Goal: Task Accomplishment & Management: Complete application form

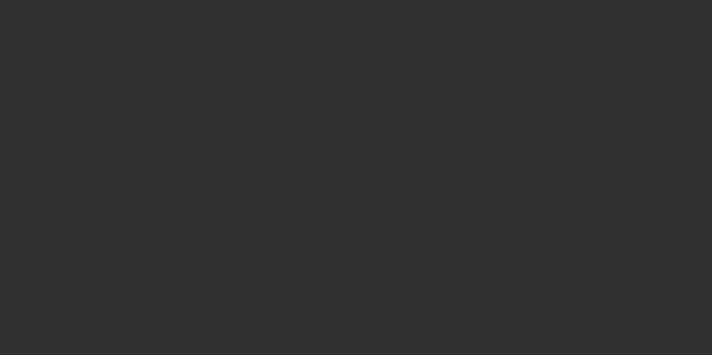
select select "10"
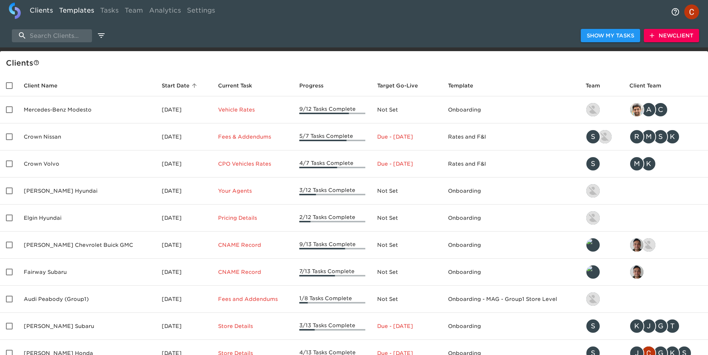
click at [69, 10] on link "Templates" at bounding box center [76, 12] width 41 height 18
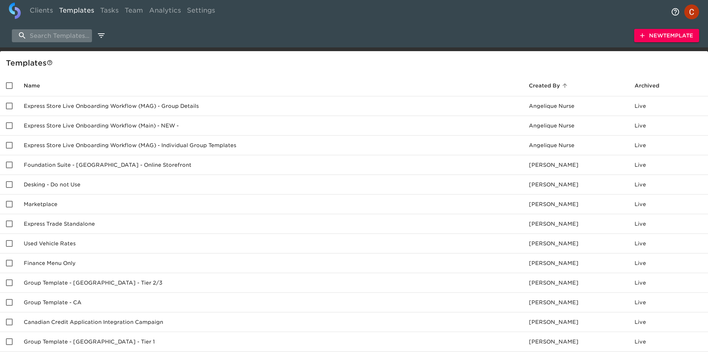
click at [50, 37] on input "search" at bounding box center [52, 35] width 80 height 13
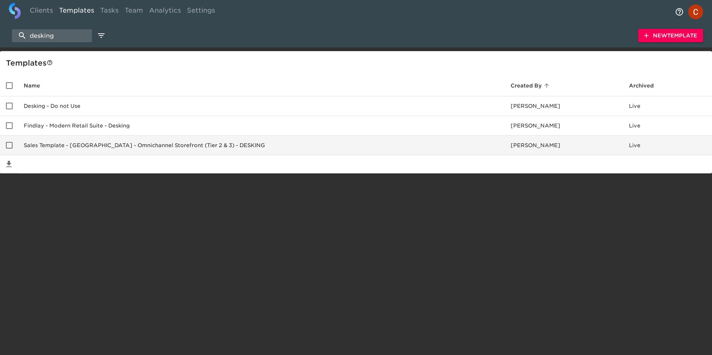
type input "desking"
click at [46, 142] on td "Sales Template - [GEOGRAPHIC_DATA] - Omnichannel Storefront (Tier 2 & 3) - DESK…" at bounding box center [261, 146] width 487 height 20
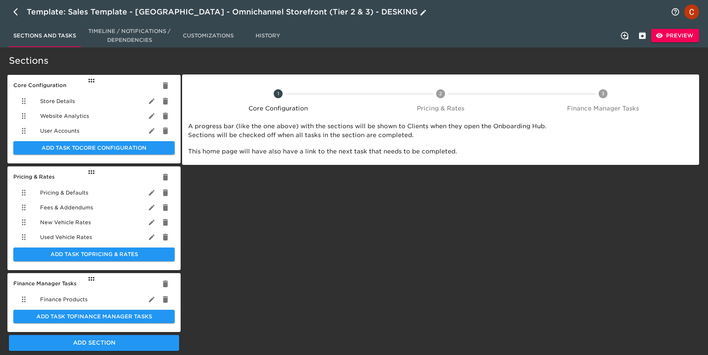
click at [13, 10] on icon "button" at bounding box center [17, 11] width 9 height 9
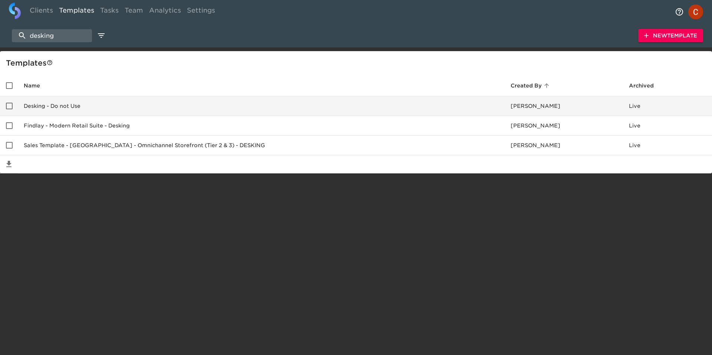
click at [43, 100] on td "Desking - Do not Use" at bounding box center [261, 106] width 487 height 20
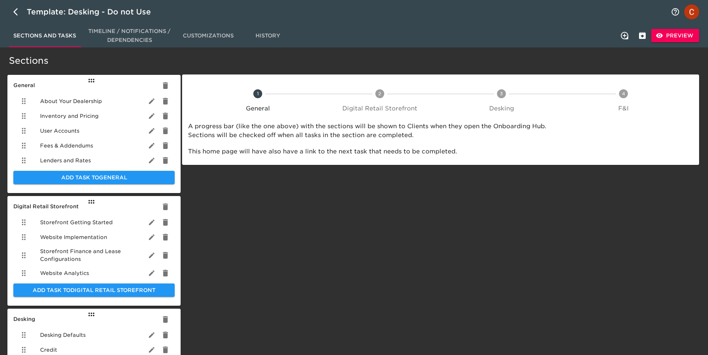
click at [70, 158] on span "Lenders and Rates" at bounding box center [65, 160] width 51 height 7
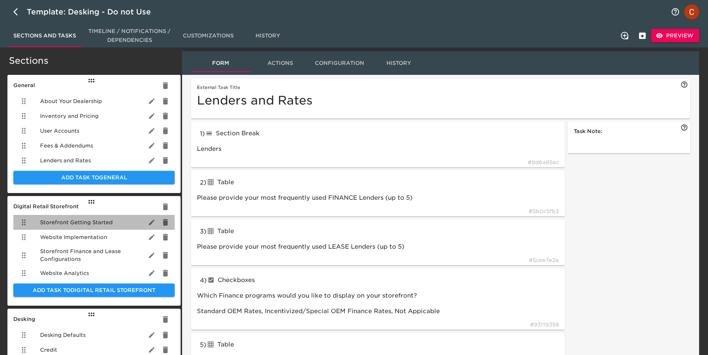
click at [73, 226] on div "Storefront Getting Started" at bounding box center [93, 222] width 161 height 15
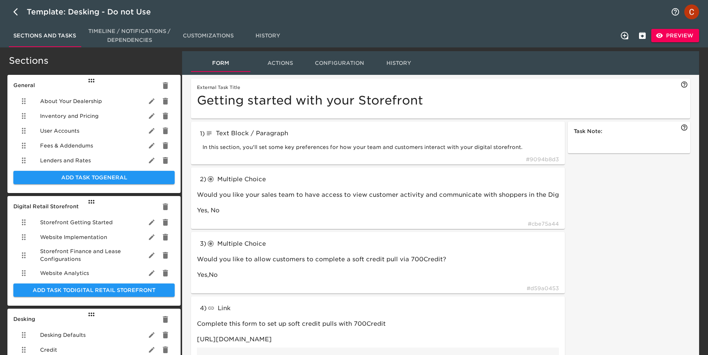
click at [679, 40] on span "Preview" at bounding box center [675, 35] width 36 height 9
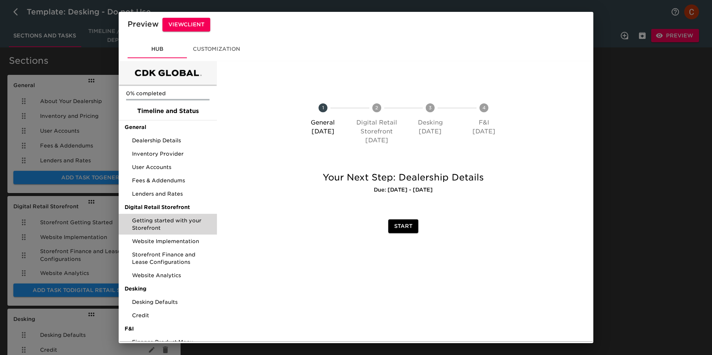
click at [161, 225] on span "Getting started with your Storefront" at bounding box center [171, 224] width 79 height 15
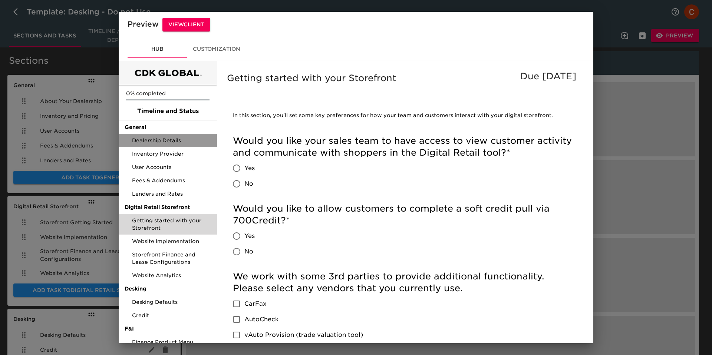
click at [152, 143] on span "Dealership Details" at bounding box center [171, 140] width 79 height 7
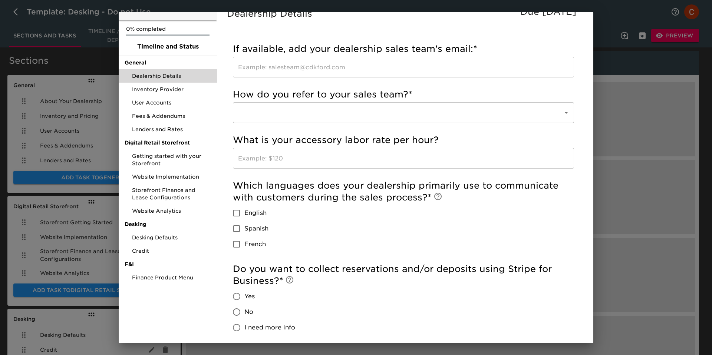
scroll to position [60, 0]
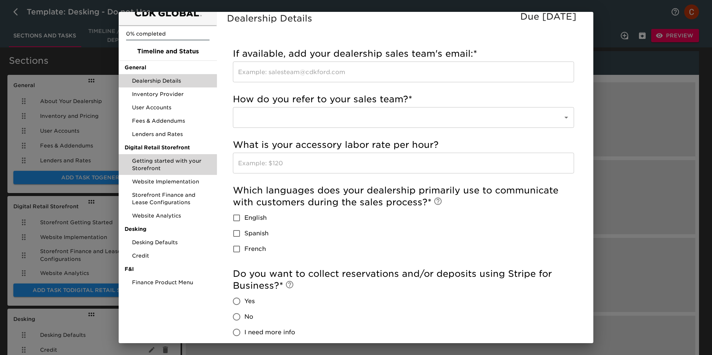
click at [147, 164] on span "Getting started with your Storefront" at bounding box center [171, 164] width 79 height 15
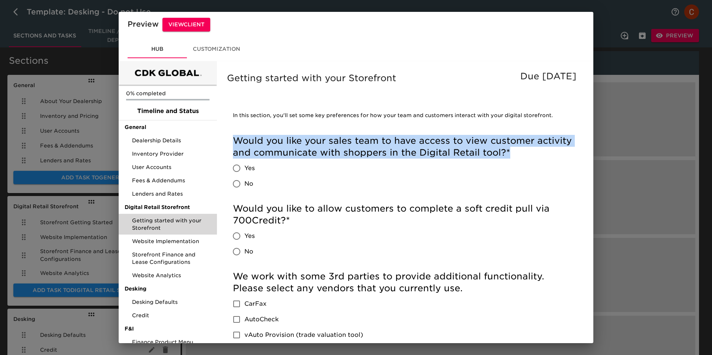
drag, startPoint x: 549, startPoint y: 153, endPoint x: 234, endPoint y: 142, distance: 315.5
click at [234, 142] on h5 "Would you like your sales team to have access to view customer activity and com…" at bounding box center [403, 147] width 341 height 24
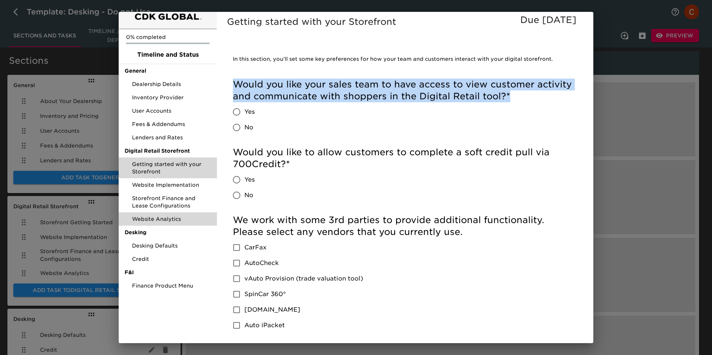
scroll to position [43, 0]
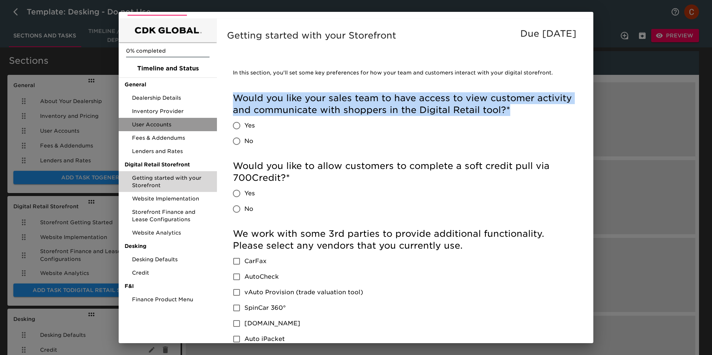
click at [173, 121] on span "User Accounts" at bounding box center [171, 124] width 79 height 7
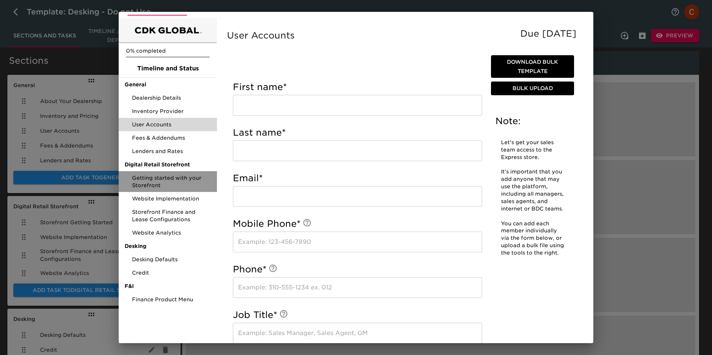
click at [153, 185] on span "Getting started with your Storefront" at bounding box center [171, 181] width 79 height 15
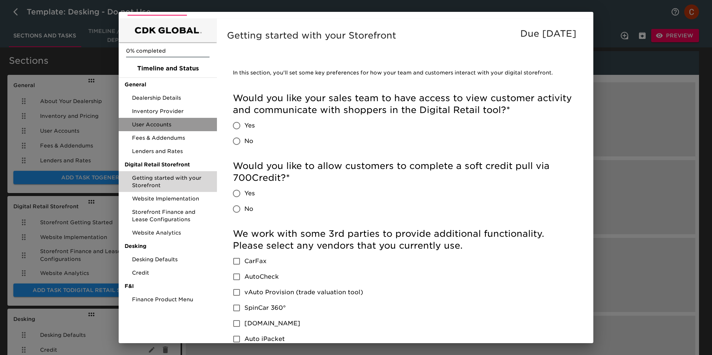
click at [152, 122] on span "User Accounts" at bounding box center [171, 124] width 79 height 7
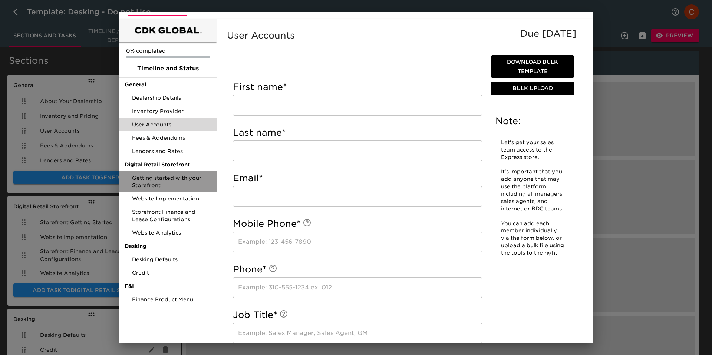
click at [167, 178] on span "Getting started with your Storefront" at bounding box center [171, 181] width 79 height 15
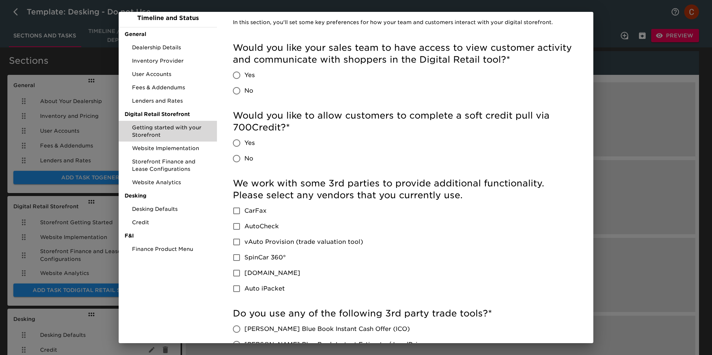
scroll to position [96, 0]
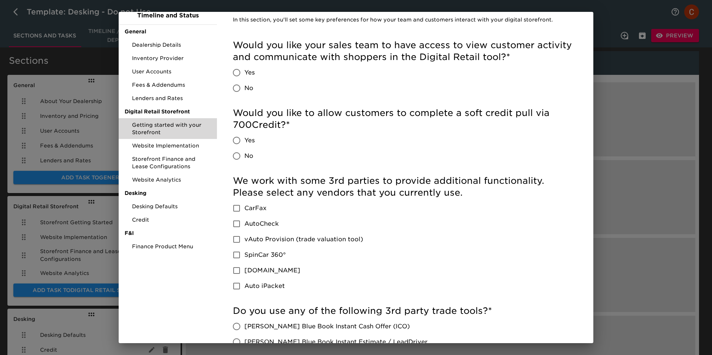
click at [229, 138] on input "Yes" at bounding box center [237, 141] width 16 height 16
radio input "true"
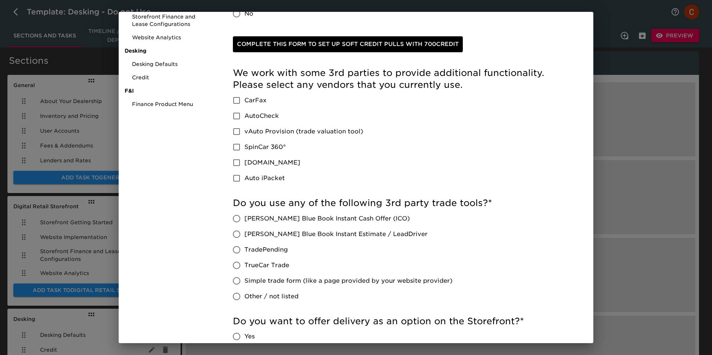
scroll to position [239, 0]
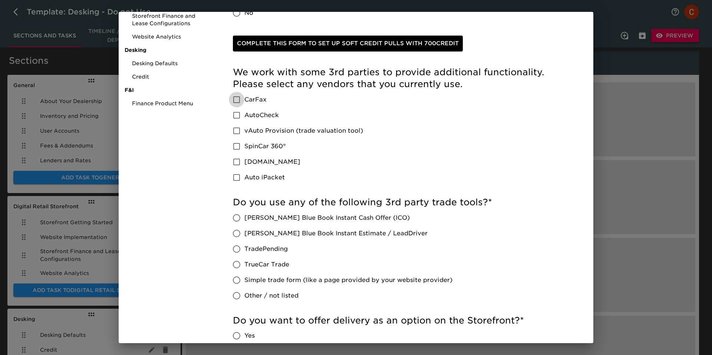
click at [240, 102] on input "CarFax" at bounding box center [237, 100] width 16 height 16
checkbox input "true"
click at [236, 112] on input "AutoCheck" at bounding box center [237, 116] width 16 height 16
checkbox input "true"
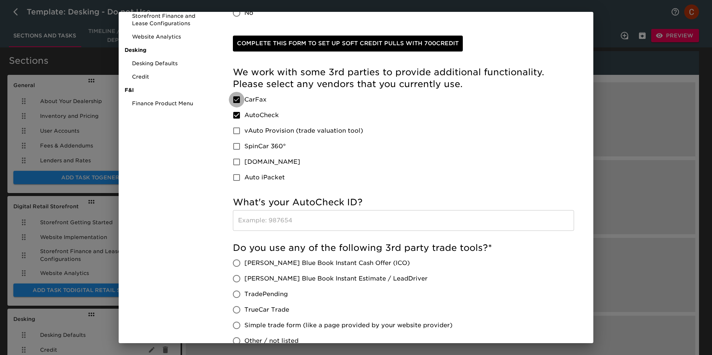
click at [236, 94] on input "CarFax" at bounding box center [237, 100] width 16 height 16
checkbox input "false"
click at [234, 121] on input "AutoCheck" at bounding box center [237, 116] width 16 height 16
checkbox input "false"
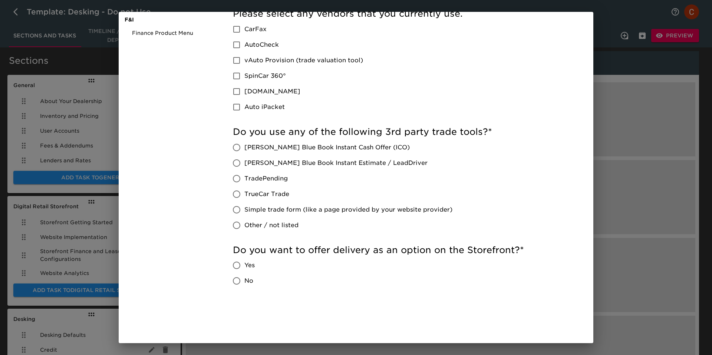
scroll to position [311, 0]
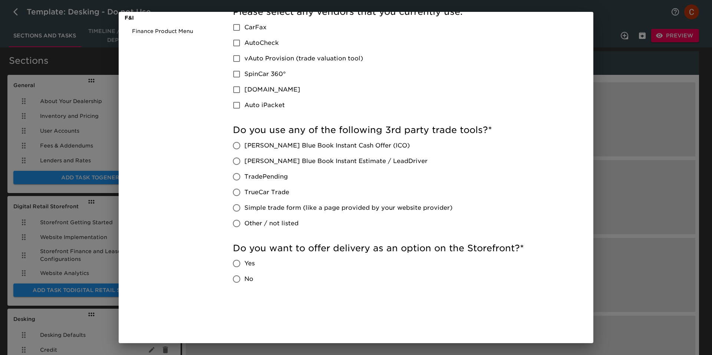
click at [236, 262] on input "Yes" at bounding box center [237, 264] width 16 height 16
radio input "true"
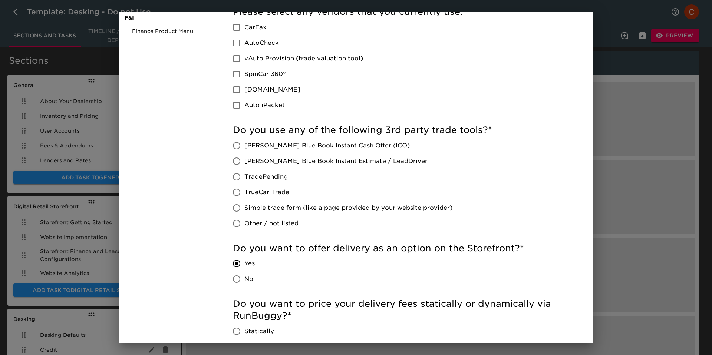
click at [237, 279] on input "No" at bounding box center [237, 280] width 16 height 16
radio input "true"
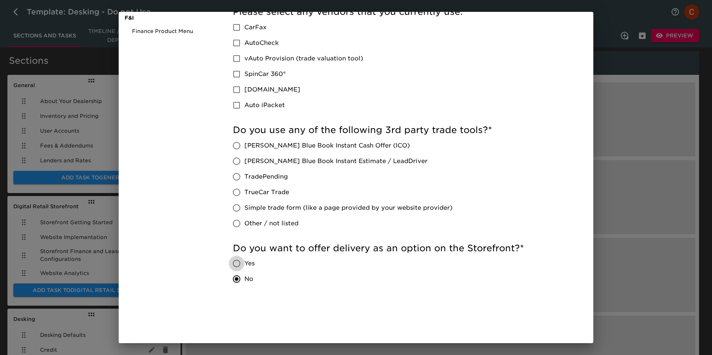
click at [237, 263] on input "Yes" at bounding box center [237, 264] width 16 height 16
radio input "true"
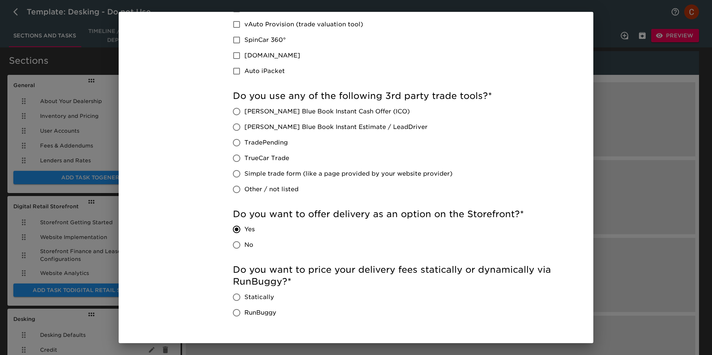
scroll to position [344, 0]
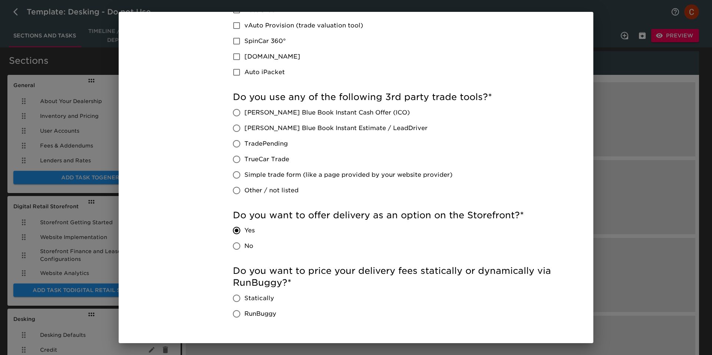
click at [238, 249] on input "No" at bounding box center [237, 247] width 16 height 16
radio input "true"
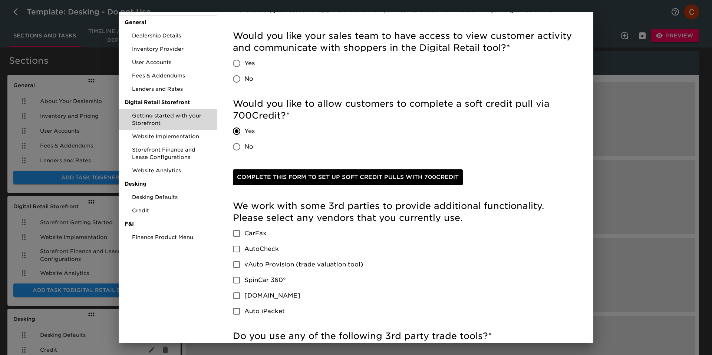
scroll to position [102, 0]
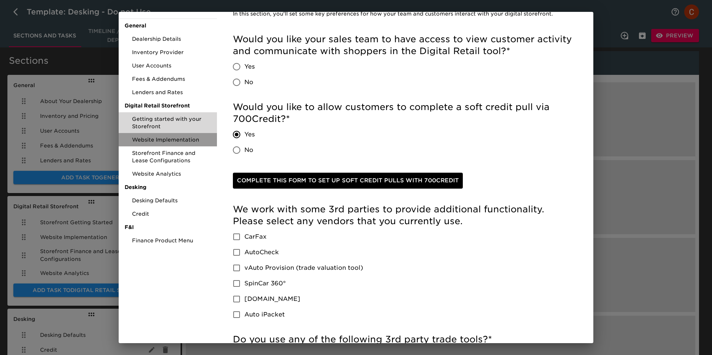
click at [153, 143] on span "Website Implementation" at bounding box center [171, 139] width 79 height 7
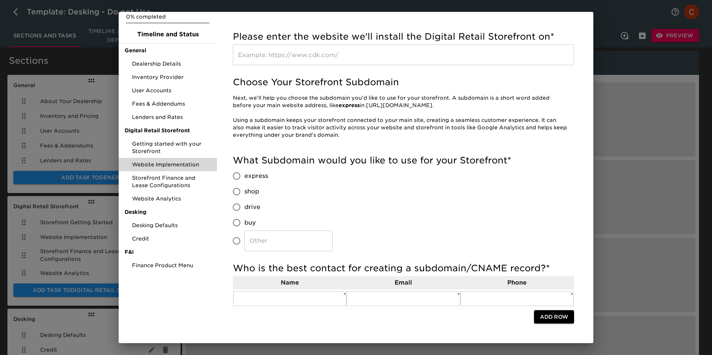
scroll to position [78, 0]
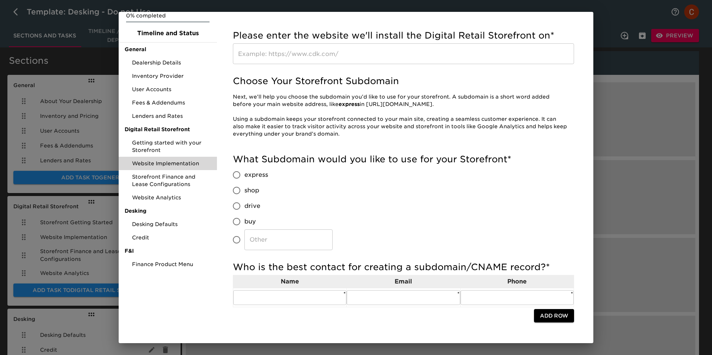
click at [313, 47] on input "text" at bounding box center [403, 53] width 341 height 21
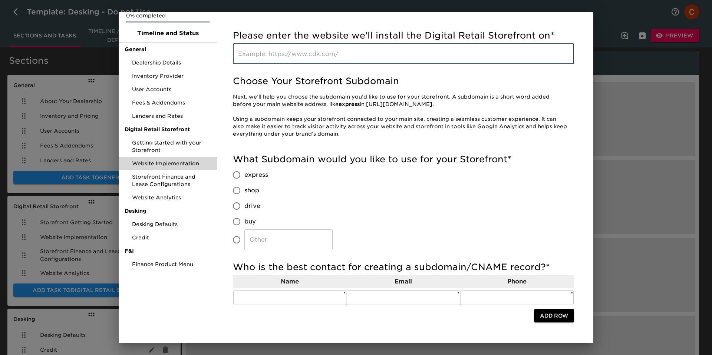
click at [290, 47] on input "text" at bounding box center [403, 53] width 341 height 21
click at [290, 56] on input "text" at bounding box center [403, 53] width 341 height 21
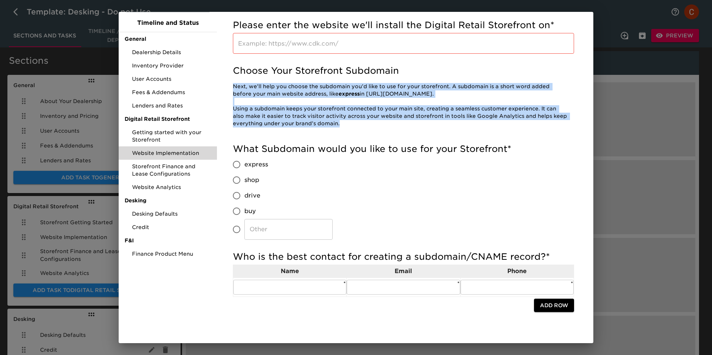
drag, startPoint x: 359, startPoint y: 131, endPoint x: 223, endPoint y: 84, distance: 144.8
click at [223, 84] on div "Website Implementation Due [DATE] Please enter the website we'll install the Di…" at bounding box center [403, 173] width 371 height 378
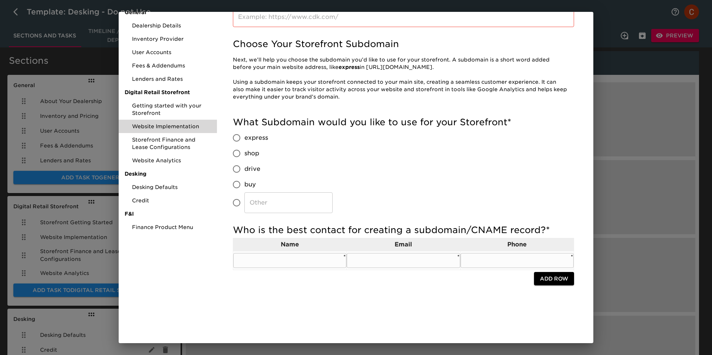
click at [280, 254] on input "text" at bounding box center [289, 260] width 113 height 15
click at [422, 255] on input "text" at bounding box center [403, 260] width 113 height 15
click at [476, 260] on input "text" at bounding box center [517, 260] width 113 height 15
click at [296, 316] on div "Website Implementation Due [DATE] Please enter the website we'll install the Di…" at bounding box center [403, 146] width 371 height 378
click at [285, 263] on input "text" at bounding box center [289, 260] width 113 height 15
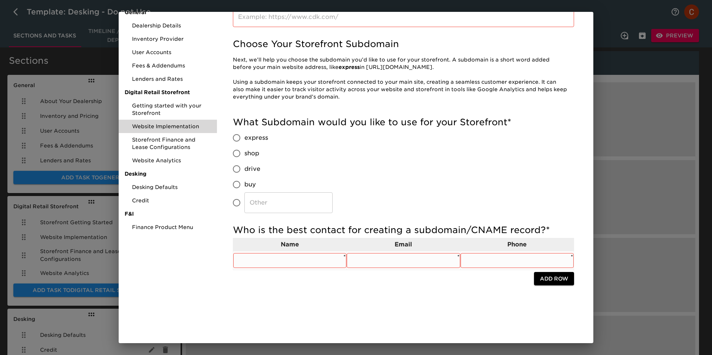
click at [408, 252] on td "​ *" at bounding box center [404, 260] width 114 height 19
click at [422, 262] on input "text" at bounding box center [403, 260] width 113 height 15
click at [378, 172] on div "What Subdomain would you like to use for your Storefront * express shop drive b…" at bounding box center [403, 164] width 341 height 97
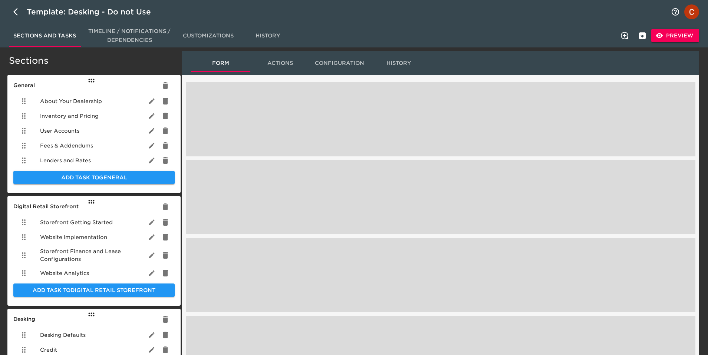
click at [676, 32] on span "Preview" at bounding box center [675, 35] width 36 height 9
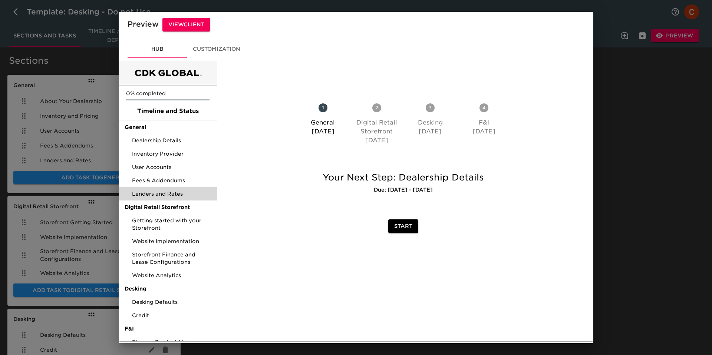
scroll to position [10, 0]
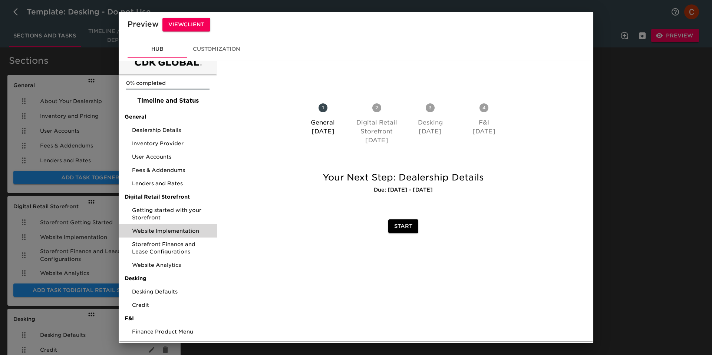
click at [145, 231] on span "Website Implementation" at bounding box center [171, 230] width 79 height 7
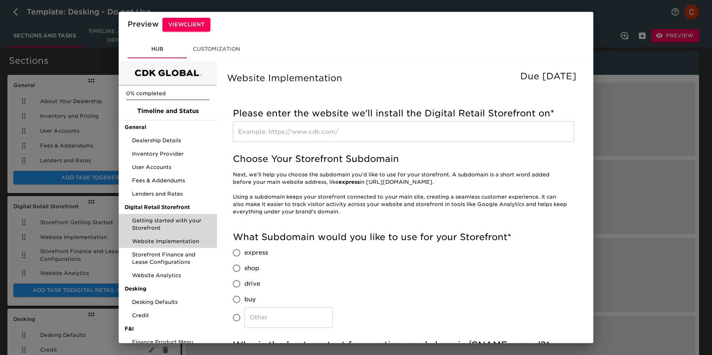
scroll to position [115, 0]
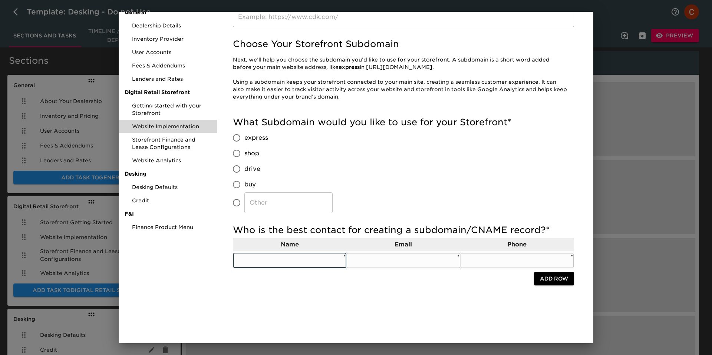
click at [295, 253] on input "text" at bounding box center [289, 260] width 113 height 15
click at [372, 260] on input "text" at bounding box center [403, 260] width 113 height 15
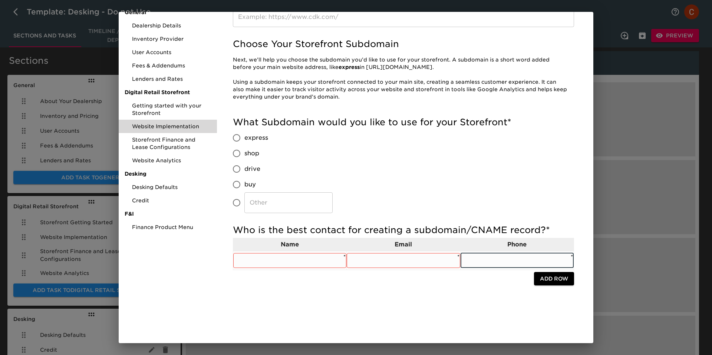
click at [499, 260] on input "text" at bounding box center [517, 260] width 113 height 15
click at [276, 262] on input "text" at bounding box center [289, 260] width 113 height 15
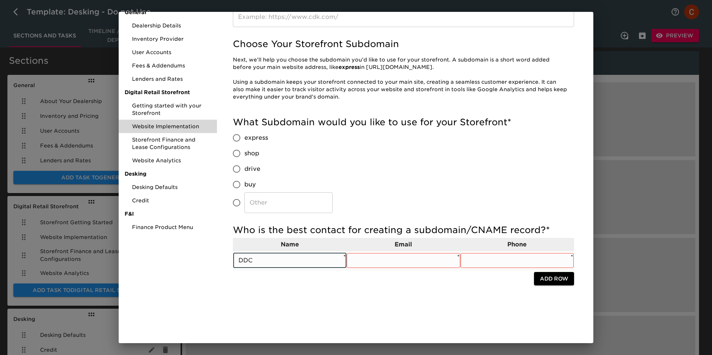
type input "DDC"
type input "f"
click at [518, 259] on input "text" at bounding box center [517, 260] width 113 height 15
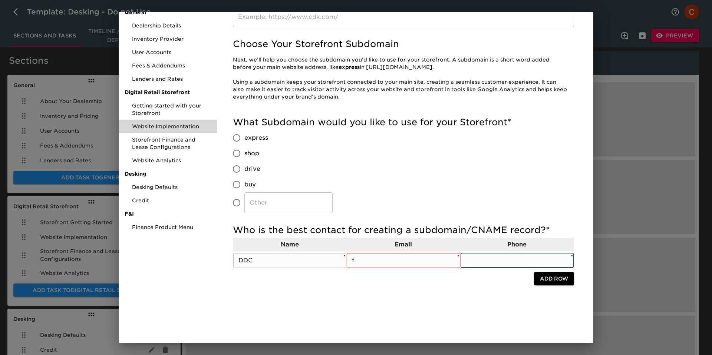
click at [416, 260] on input "f" at bounding box center [403, 260] width 113 height 15
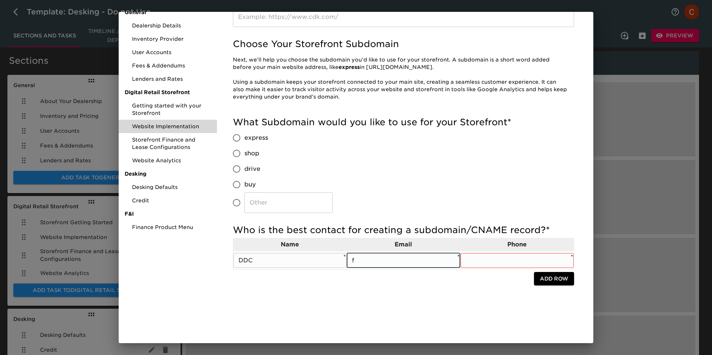
click at [391, 261] on input "f" at bounding box center [403, 260] width 113 height 15
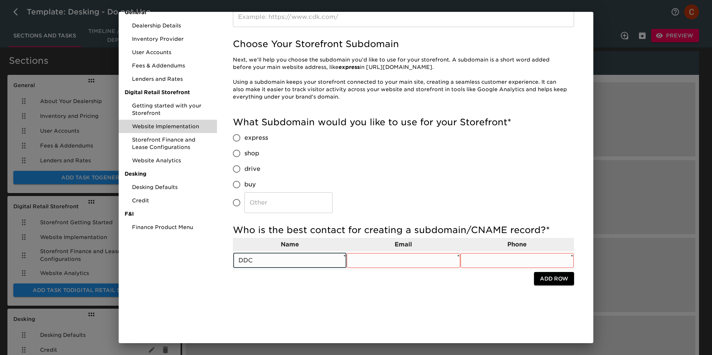
click at [288, 258] on input "DDC" at bounding box center [289, 260] width 113 height 15
click at [300, 292] on div "Who is the best contact for creating a subdomain/CNAME record? * Name Email Pho…" at bounding box center [403, 258] width 341 height 74
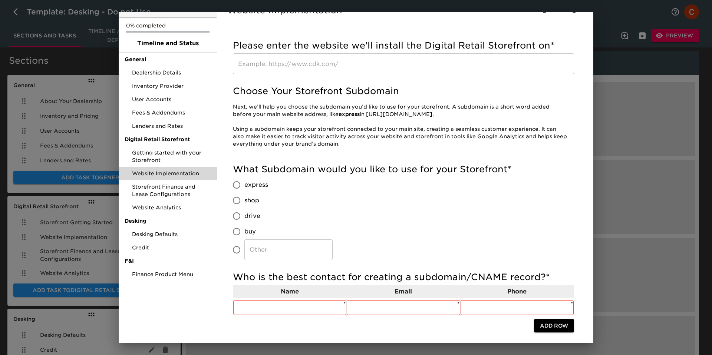
scroll to position [58, 0]
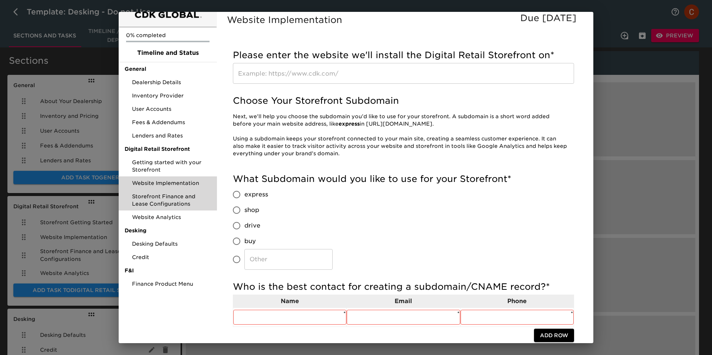
click at [167, 202] on span "Storefront Finance and Lease Configurations" at bounding box center [171, 200] width 79 height 15
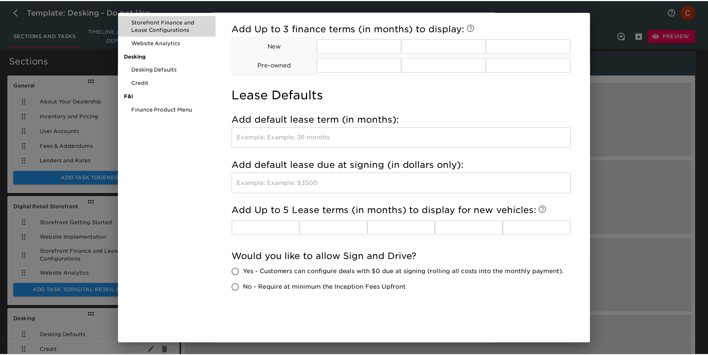
scroll to position [244, 0]
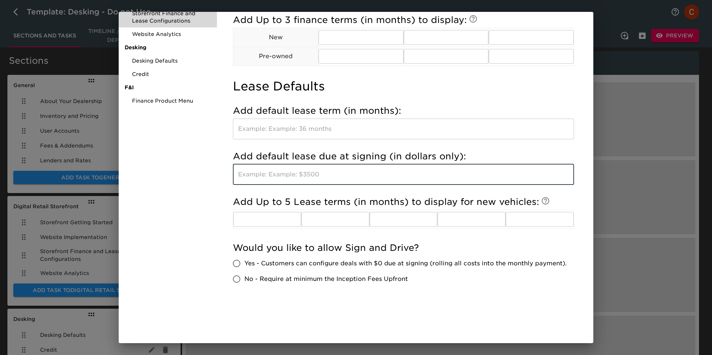
click at [304, 170] on input "text" at bounding box center [403, 174] width 341 height 21
click at [219, 215] on div "Storefront Finance and Lease Configurations Due in 5 Days In this section, you'…" at bounding box center [403, 83] width 371 height 504
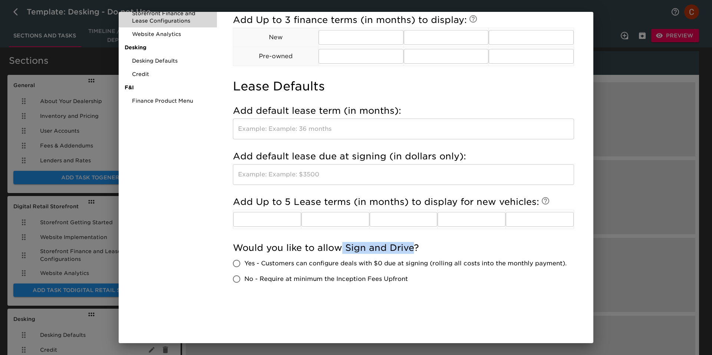
drag, startPoint x: 342, startPoint y: 243, endPoint x: 412, endPoint y: 244, distance: 70.1
click at [412, 244] on h5 "Would you like to allow Sign and Drive?" at bounding box center [403, 248] width 341 height 12
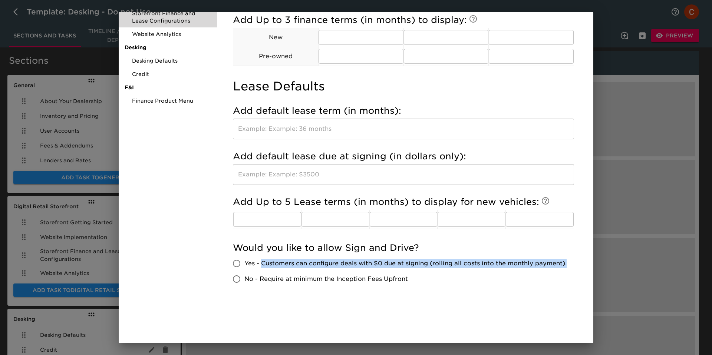
drag, startPoint x: 282, startPoint y: 266, endPoint x: 262, endPoint y: 260, distance: 21.0
click at [262, 260] on span "Yes - Customers can configure deals with $0 due at signing (rolling all costs i…" at bounding box center [405, 263] width 322 height 9
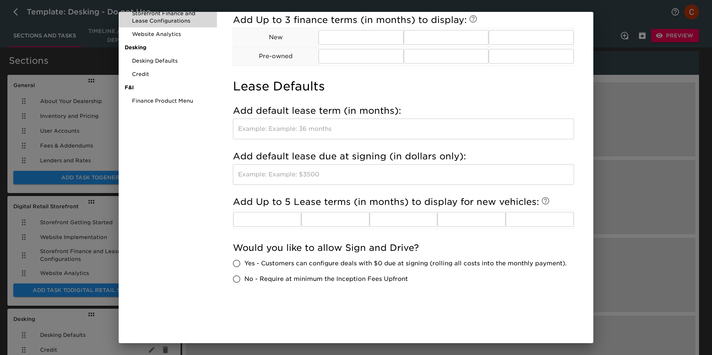
drag, startPoint x: 262, startPoint y: 279, endPoint x: 404, endPoint y: 277, distance: 142.5
click at [404, 277] on span "No - Require at minimum the Inception Fees Upfront" at bounding box center [326, 279] width 164 height 9
click at [244, 277] on input "No - Require at minimum the Inception Fees Upfront" at bounding box center [237, 280] width 16 height 16
radio input "true"
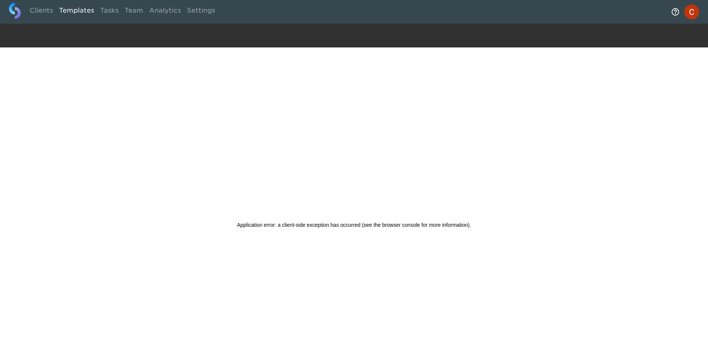
click at [251, 109] on div "Application error: a client-side exception has occurred (see the browser consol…" at bounding box center [354, 224] width 708 height 355
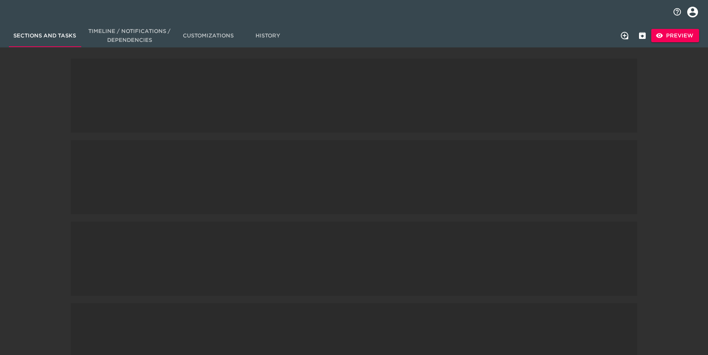
click at [670, 34] on span "Preview" at bounding box center [675, 35] width 36 height 9
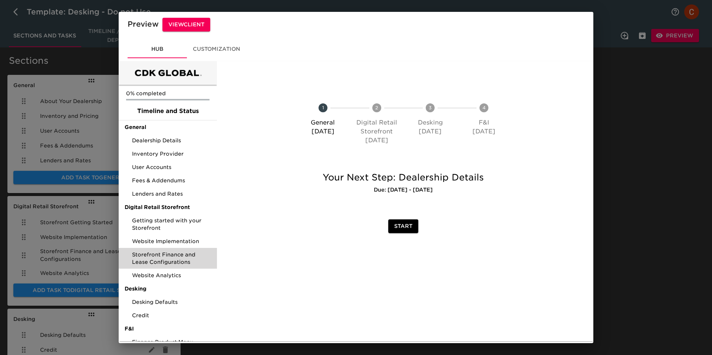
click at [148, 266] on span "Storefront Finance and Lease Configurations" at bounding box center [171, 258] width 79 height 15
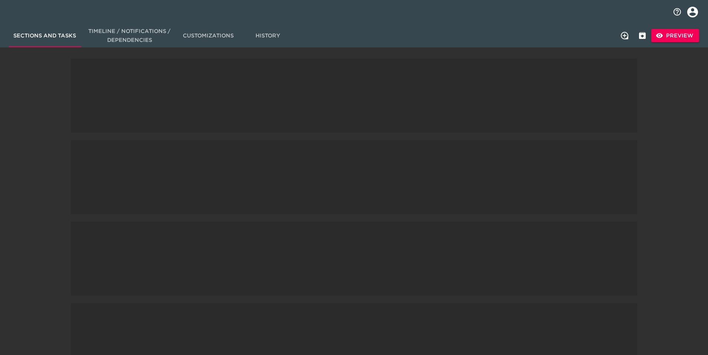
click at [675, 32] on span "Preview" at bounding box center [675, 35] width 36 height 9
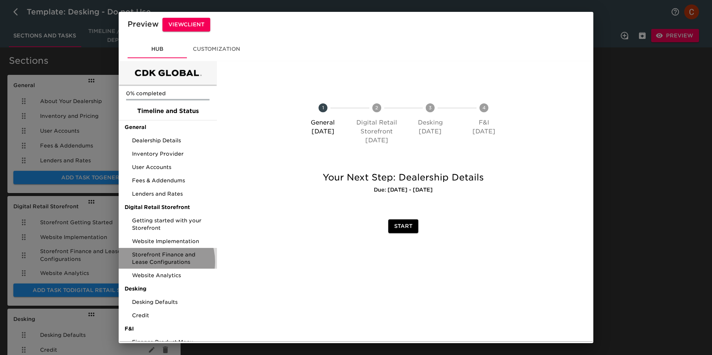
click at [155, 262] on span "Storefront Finance and Lease Configurations" at bounding box center [171, 258] width 79 height 15
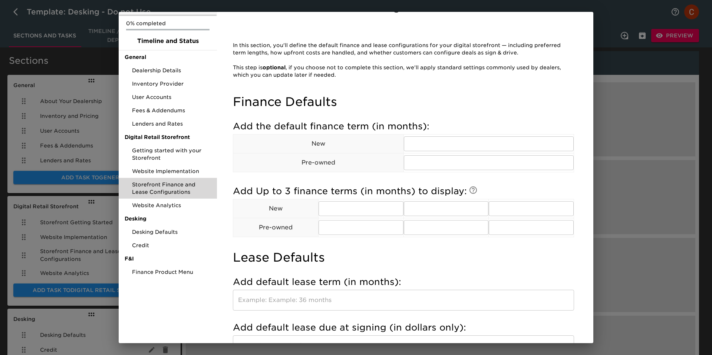
scroll to position [67, 0]
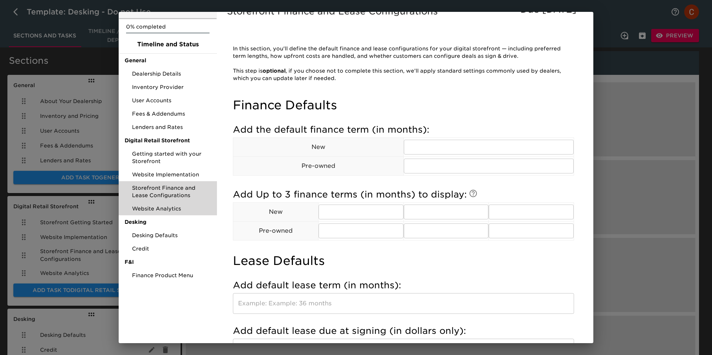
click at [164, 213] on div "Website Analytics" at bounding box center [168, 208] width 98 height 13
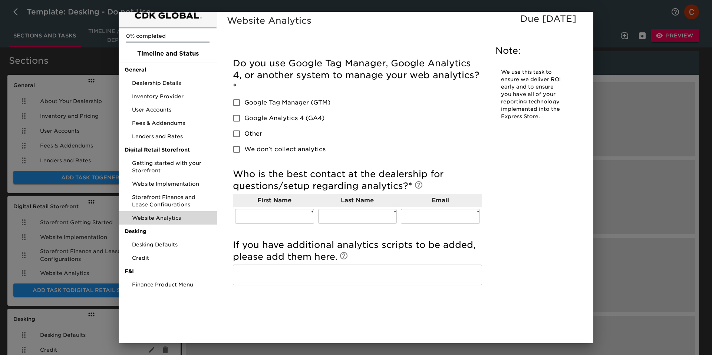
scroll to position [58, 0]
click at [153, 246] on span "Desking Defaults" at bounding box center [171, 244] width 79 height 7
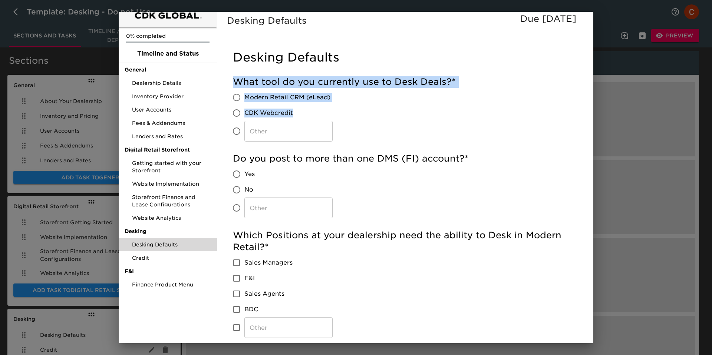
drag, startPoint x: 319, startPoint y: 115, endPoint x: 237, endPoint y: 79, distance: 88.7
click at [237, 79] on div "What tool do you currently use to Desk Deals? * Modern Retail CRM (eLead) CDK W…" at bounding box center [403, 109] width 341 height 66
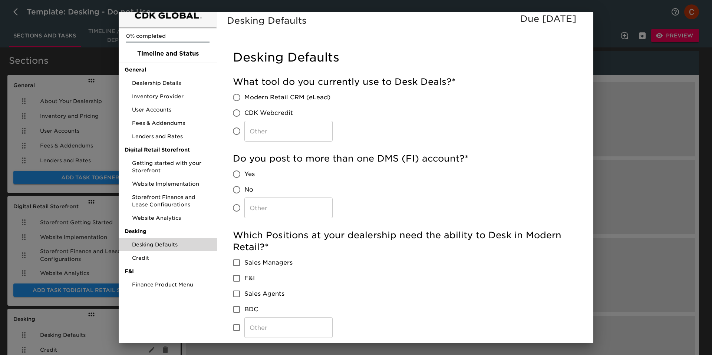
click at [305, 106] on label "CDK Webcredit" at bounding box center [281, 113] width 104 height 16
click at [244, 106] on input "CDK Webcredit" at bounding box center [237, 113] width 16 height 16
radio input "true"
click at [253, 95] on span "Modern Retail CRM (eLead)" at bounding box center [287, 97] width 86 height 9
click at [244, 95] on input "Modern Retail CRM (eLead)" at bounding box center [237, 98] width 16 height 16
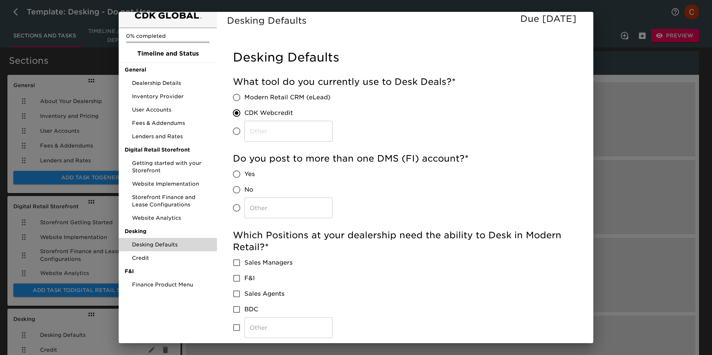
radio input "true"
click at [288, 114] on span "CDK Webcredit" at bounding box center [268, 113] width 49 height 9
click at [244, 114] on input "CDK Webcredit" at bounding box center [237, 113] width 16 height 16
radio input "true"
click at [274, 118] on label "CDK Webcredit" at bounding box center [281, 113] width 104 height 16
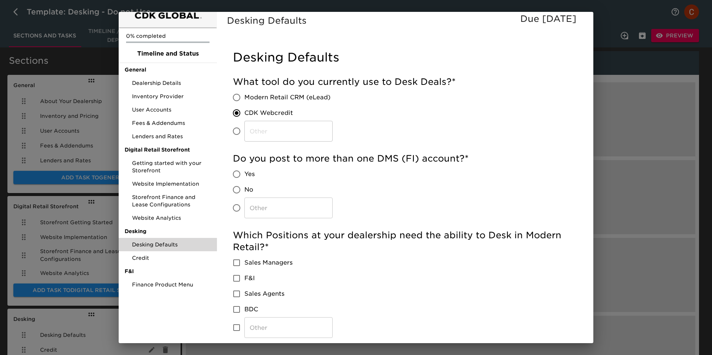
click at [244, 118] on input "CDK Webcredit" at bounding box center [237, 113] width 16 height 16
click at [274, 112] on span "CDK Webcredit" at bounding box center [268, 113] width 49 height 9
click at [244, 112] on input "CDK Webcredit" at bounding box center [237, 113] width 16 height 16
click at [274, 112] on span "CDK Webcredit" at bounding box center [268, 113] width 49 height 9
click at [244, 112] on input "CDK Webcredit" at bounding box center [237, 113] width 16 height 16
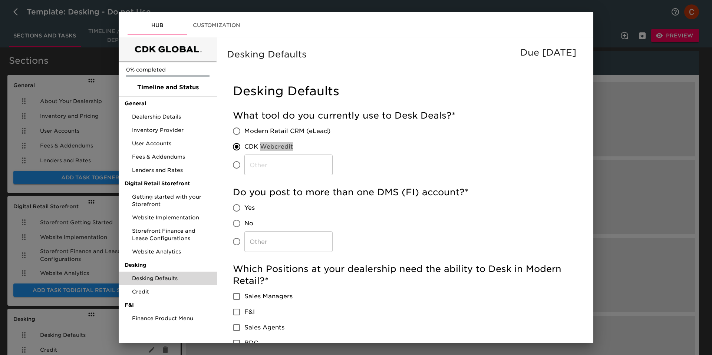
scroll to position [21, 0]
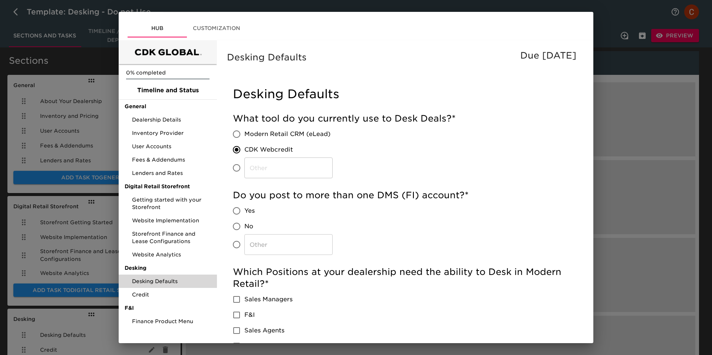
click at [299, 145] on label "CDK Webcredit" at bounding box center [281, 150] width 104 height 16
click at [244, 145] on input "CDK Webcredit" at bounding box center [237, 150] width 16 height 16
drag, startPoint x: 299, startPoint y: 147, endPoint x: 262, endPoint y: 147, distance: 37.1
click at [262, 147] on label "CDK Webcredit" at bounding box center [281, 150] width 104 height 16
click at [316, 148] on label "CDK Webcredit" at bounding box center [281, 150] width 104 height 16
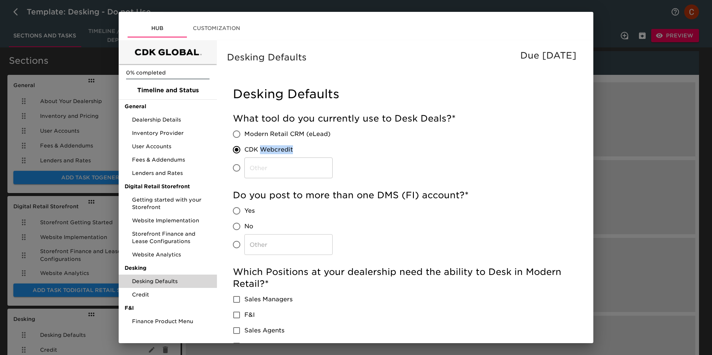
click at [244, 148] on input "CDK Webcredit" at bounding box center [237, 150] width 16 height 16
click at [272, 154] on span "CDK Webcredit" at bounding box center [268, 149] width 49 height 9
click at [244, 154] on input "CDK Webcredit" at bounding box center [237, 150] width 16 height 16
click at [271, 141] on label "Modern Retail CRM (eLead)" at bounding box center [281, 135] width 104 height 16
click at [244, 141] on input "Modern Retail CRM (eLead)" at bounding box center [237, 135] width 16 height 16
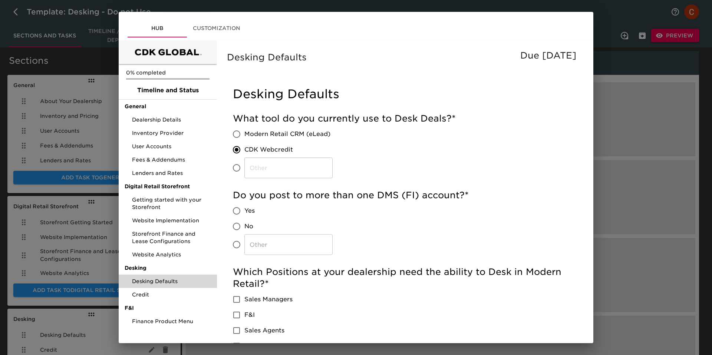
radio input "true"
click at [266, 151] on span "CDK Webcredit" at bounding box center [268, 149] width 49 height 9
click at [244, 151] on input "CDK Webcredit" at bounding box center [237, 150] width 16 height 16
radio input "true"
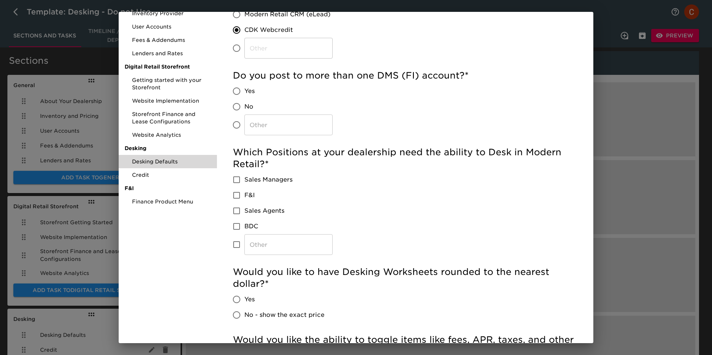
scroll to position [141, 0]
drag, startPoint x: 480, startPoint y: 77, endPoint x: 334, endPoint y: 89, distance: 145.9
click at [334, 89] on div "Do you post to more than one DMS (FI) account? * Yes No ​" at bounding box center [403, 102] width 341 height 66
click at [270, 22] on label "CDK Webcredit" at bounding box center [281, 30] width 104 height 16
click at [244, 22] on input "CDK Webcredit" at bounding box center [237, 30] width 16 height 16
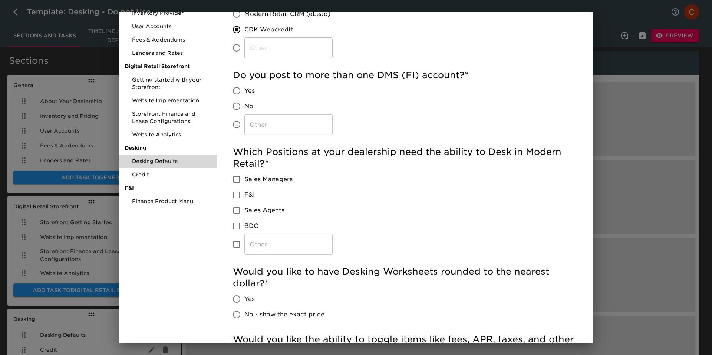
click at [277, 29] on span "CDK Webcredit" at bounding box center [268, 29] width 49 height 9
click at [244, 29] on input "CDK Webcredit" at bounding box center [237, 30] width 16 height 16
click at [277, 29] on span "CDK Webcredit" at bounding box center [268, 29] width 49 height 9
click at [244, 29] on input "CDK Webcredit" at bounding box center [237, 30] width 16 height 16
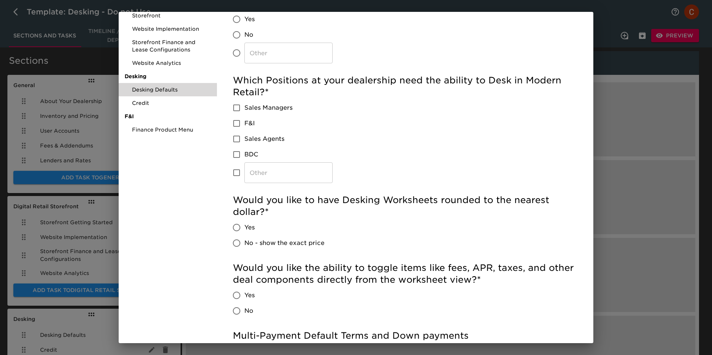
scroll to position [213, 0]
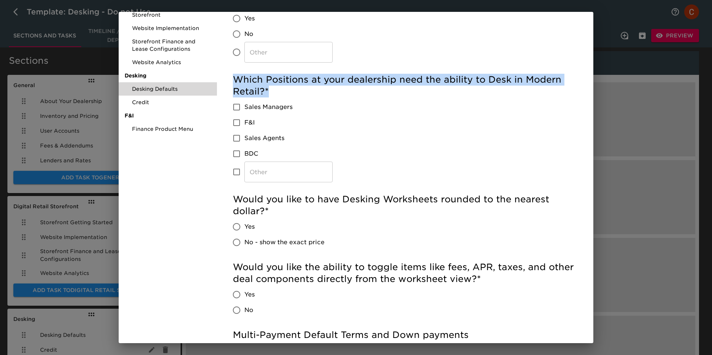
drag, startPoint x: 277, startPoint y: 89, endPoint x: 231, endPoint y: 80, distance: 46.9
click at [231, 80] on div "Desking Defaults What tool do you currently use to Desk Deals? * Modern Retail …" at bounding box center [403, 259] width 353 height 748
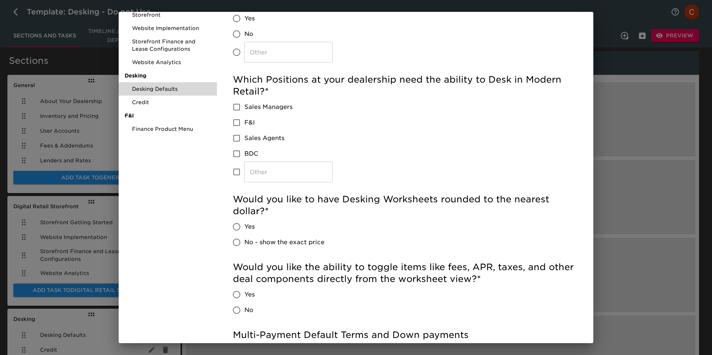
click at [257, 174] on input "​" at bounding box center [288, 172] width 88 height 21
click at [535, 166] on div "Which Positions at your dealership need the ability to Desk in Modern Retail? *…" at bounding box center [403, 128] width 341 height 109
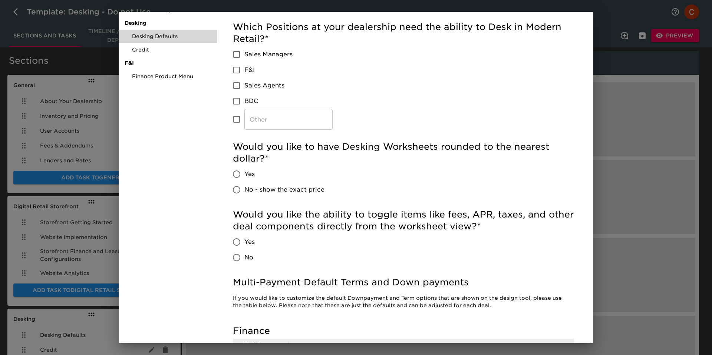
scroll to position [269, 0]
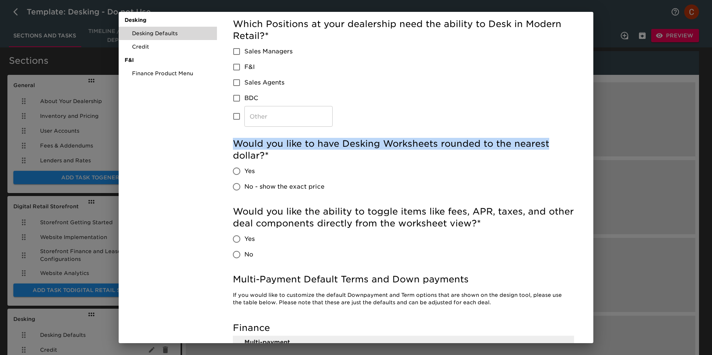
drag, startPoint x: 594, startPoint y: 121, endPoint x: 587, endPoint y: 149, distance: 28.5
click at [587, 149] on div "Preview View Client Hub Customization 0% completed Timeline and Status General …" at bounding box center [356, 177] width 712 height 355
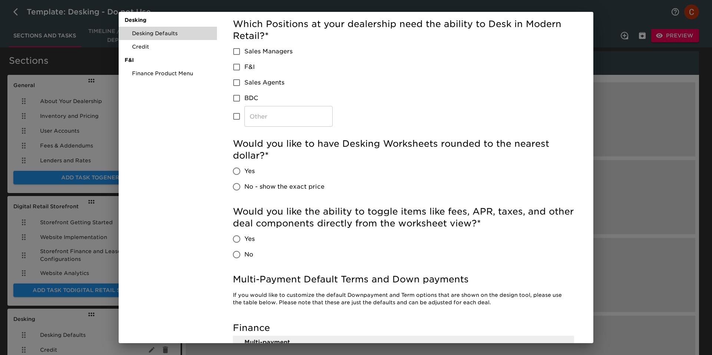
click at [520, 163] on div "Would you like to have Desking Worksheets rounded to the nearest dollar? * Yes …" at bounding box center [403, 166] width 341 height 57
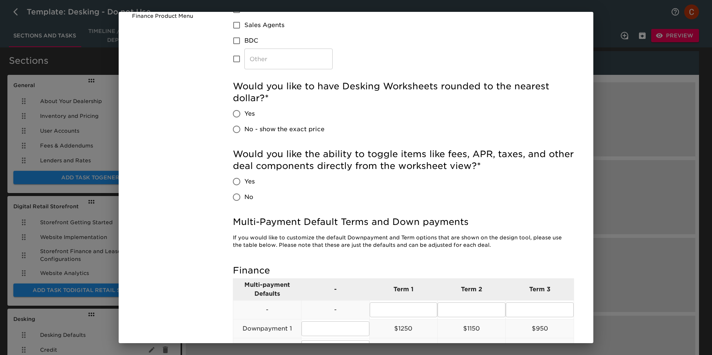
scroll to position [326, 0]
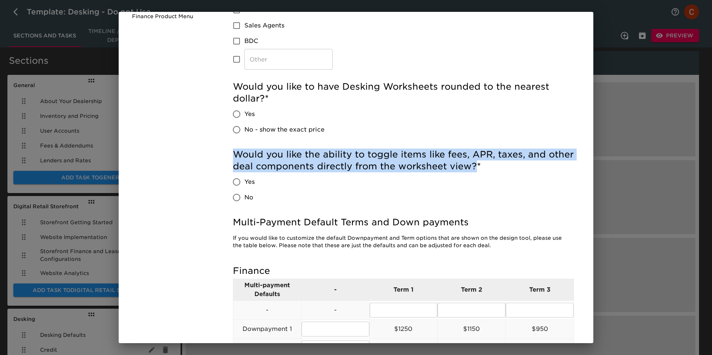
drag, startPoint x: 506, startPoint y: 167, endPoint x: 223, endPoint y: 157, distance: 283.6
click at [223, 157] on div "Desking Defaults Due in 5 Days Desking Defaults What tool do you currently use …" at bounding box center [403, 148] width 371 height 805
copy h5 "Would you like the ability to toggle items like fees, APR, taxes, and other dea…"
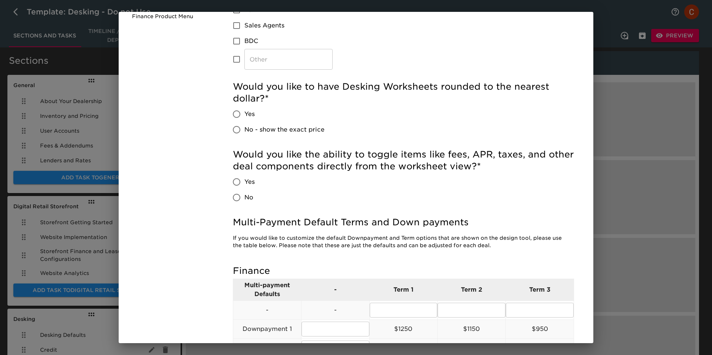
click at [399, 188] on div "Would you like the ability to toggle items like fees, APR, taxes, and other dea…" at bounding box center [403, 177] width 341 height 57
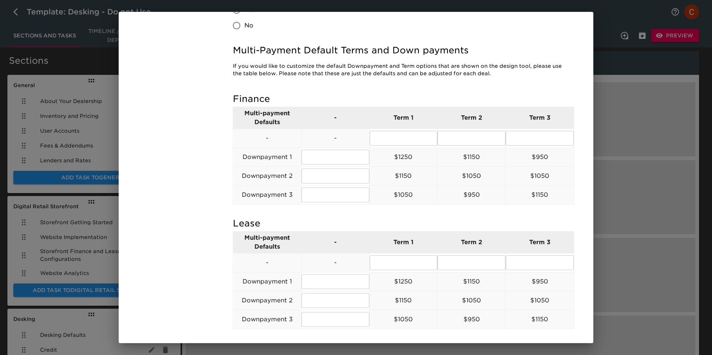
scroll to position [499, 0]
click at [406, 116] on p "Term 1" at bounding box center [404, 117] width 68 height 9
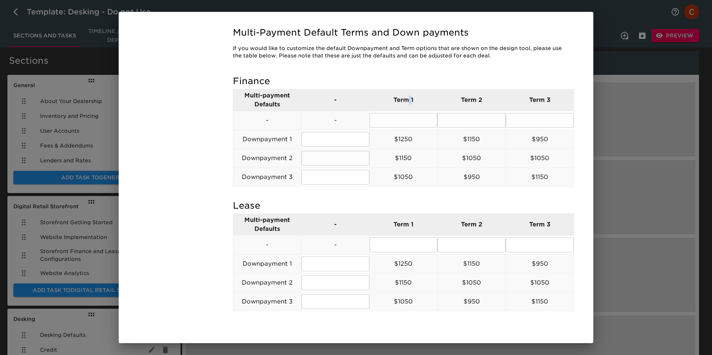
scroll to position [515, 0]
click at [316, 144] on input "text" at bounding box center [336, 141] width 68 height 15
click at [411, 120] on input "text" at bounding box center [404, 122] width 68 height 15
click at [472, 113] on td "​" at bounding box center [472, 122] width 68 height 19
click at [499, 119] on input "text" at bounding box center [472, 122] width 68 height 15
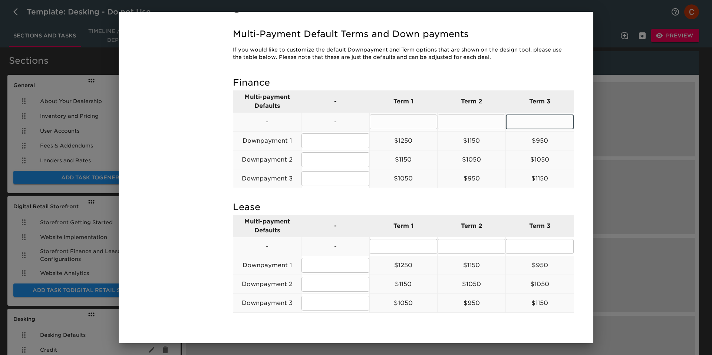
click at [554, 117] on input "text" at bounding box center [540, 122] width 68 height 15
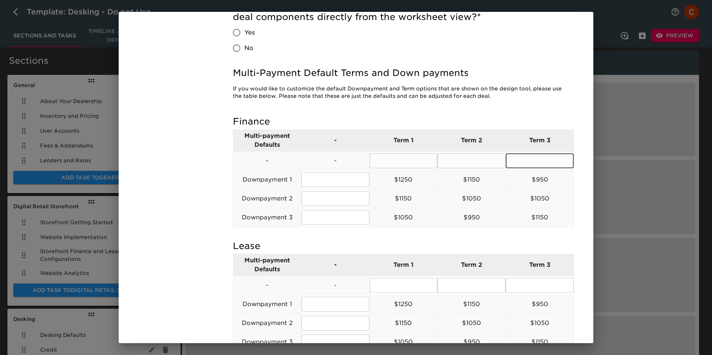
scroll to position [475, 0]
click at [392, 160] on input "text" at bounding box center [404, 161] width 68 height 15
type input "36"
type input "48"
type input "60"
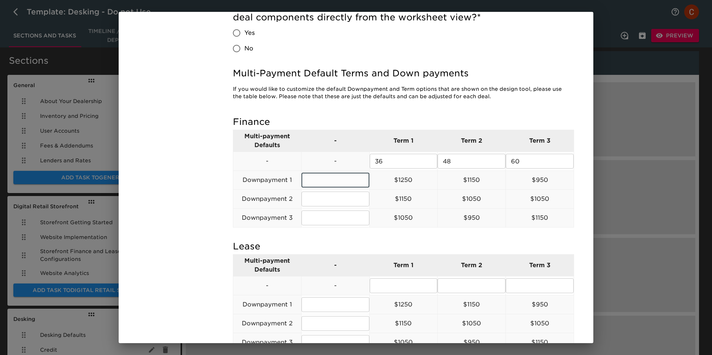
click at [331, 179] on input "text" at bounding box center [336, 180] width 68 height 15
type input "1000"
type input "2000"
type input "5000"
click at [367, 241] on h5 "Lease" at bounding box center [403, 247] width 341 height 12
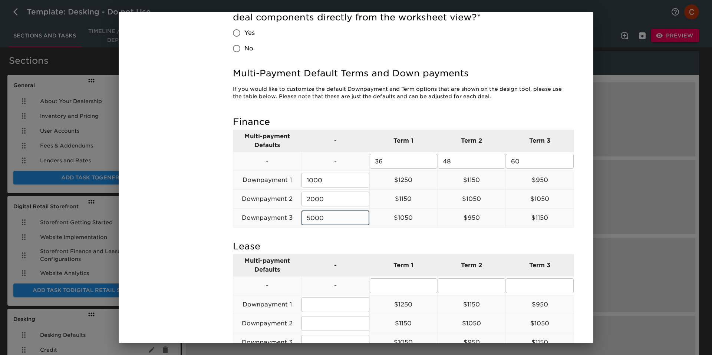
click at [328, 218] on input "5000" at bounding box center [336, 218] width 68 height 15
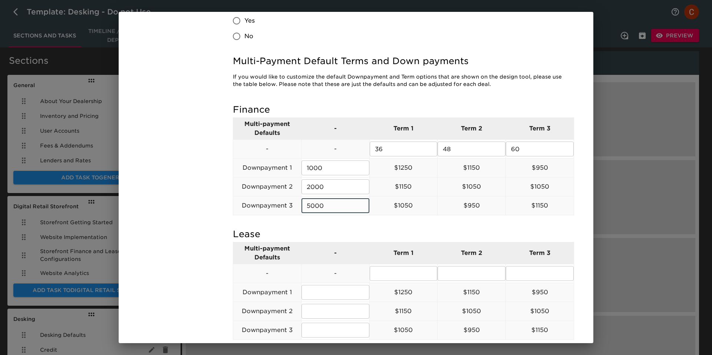
scroll to position [483, 0]
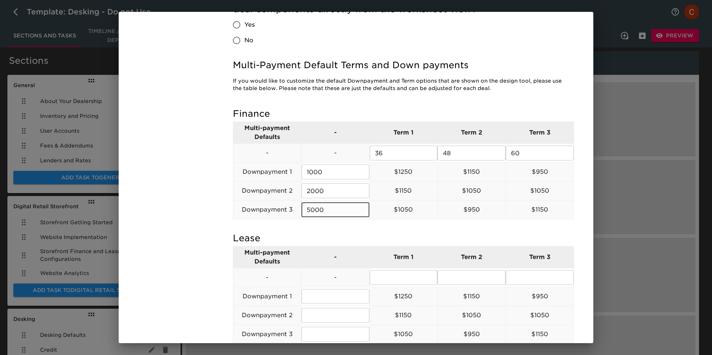
click at [328, 218] on td "5000 ​" at bounding box center [335, 210] width 68 height 19
click at [328, 211] on input "5000" at bounding box center [336, 210] width 68 height 15
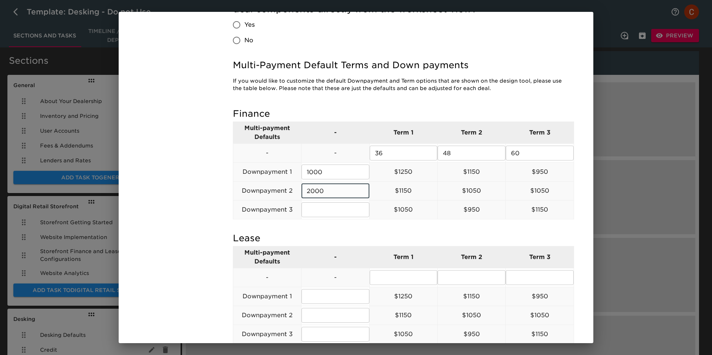
click at [316, 187] on input "2000" at bounding box center [336, 191] width 68 height 15
click at [319, 174] on input "1000" at bounding box center [336, 172] width 68 height 15
click at [395, 154] on input "36" at bounding box center [404, 153] width 68 height 15
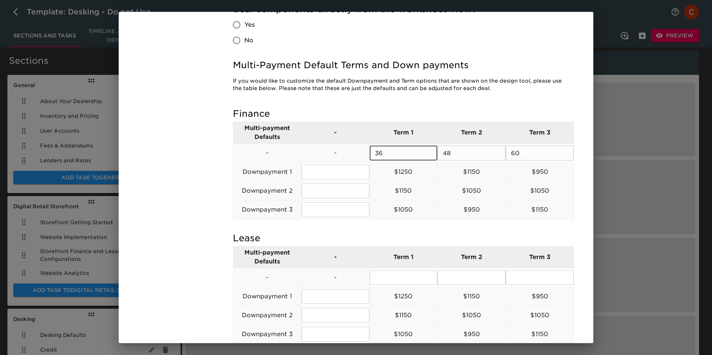
click at [395, 154] on input "36" at bounding box center [404, 153] width 68 height 15
click at [467, 151] on input "48" at bounding box center [472, 153] width 68 height 15
click at [528, 153] on input "60" at bounding box center [540, 153] width 68 height 15
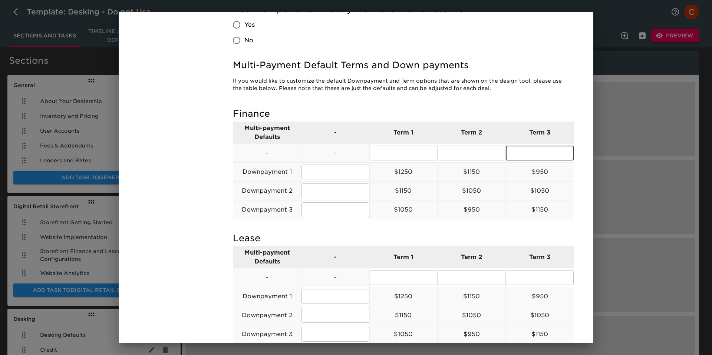
click at [408, 226] on div "Finance Multi-payment Defaults - Term 1 Term 2 Term 3 - - ​ ​ ​ Downpayment 1 ​…" at bounding box center [403, 166] width 341 height 125
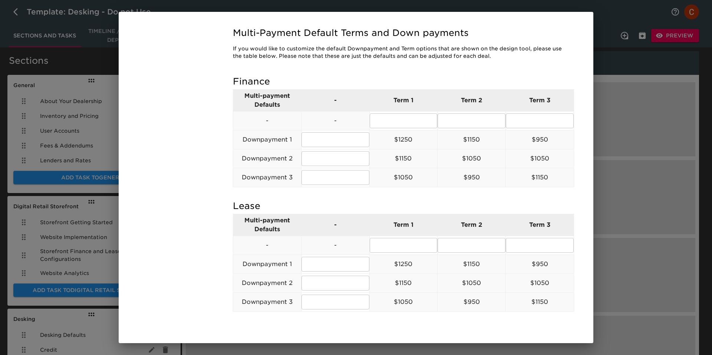
scroll to position [542, 0]
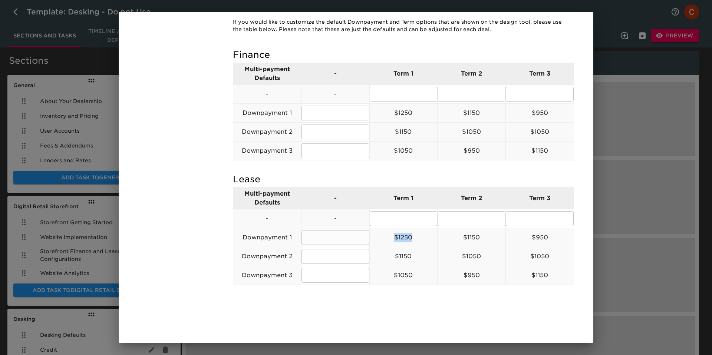
drag, startPoint x: 394, startPoint y: 236, endPoint x: 424, endPoint y: 236, distance: 30.8
click at [424, 236] on p "$1250" at bounding box center [404, 237] width 68 height 9
click at [399, 220] on input "text" at bounding box center [404, 218] width 68 height 15
click at [317, 237] on input "text" at bounding box center [336, 237] width 68 height 15
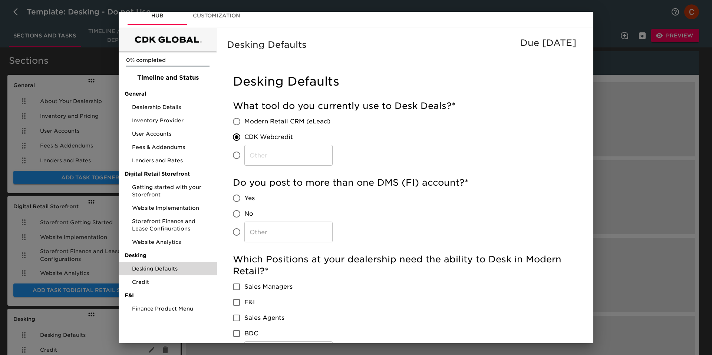
scroll to position [0, 0]
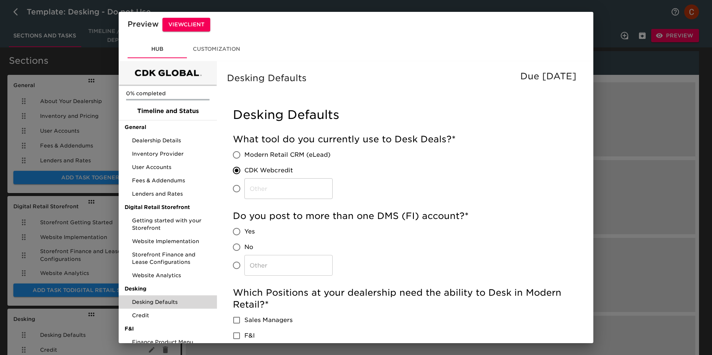
click at [601, 54] on div "Preview View Client Hub Customization 0% completed Timeline and Status General …" at bounding box center [356, 177] width 712 height 355
click at [613, 56] on div "Preview View Client Hub Customization 0% completed Timeline and Status General …" at bounding box center [356, 177] width 712 height 355
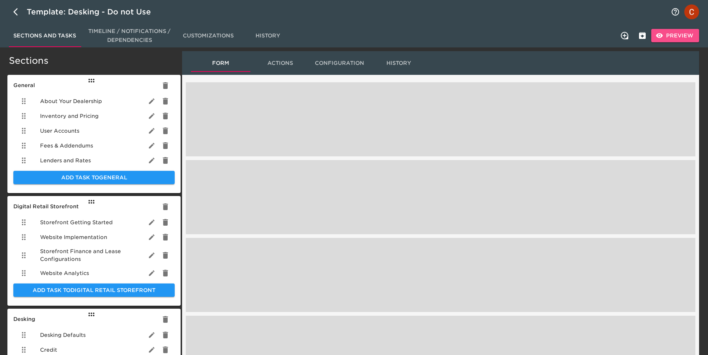
click at [674, 33] on span "Preview" at bounding box center [675, 35] width 36 height 9
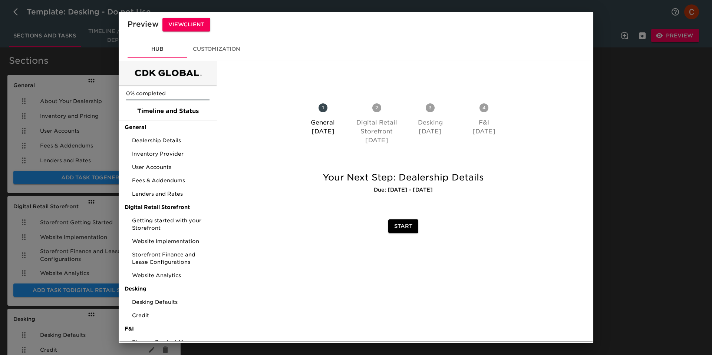
scroll to position [10, 0]
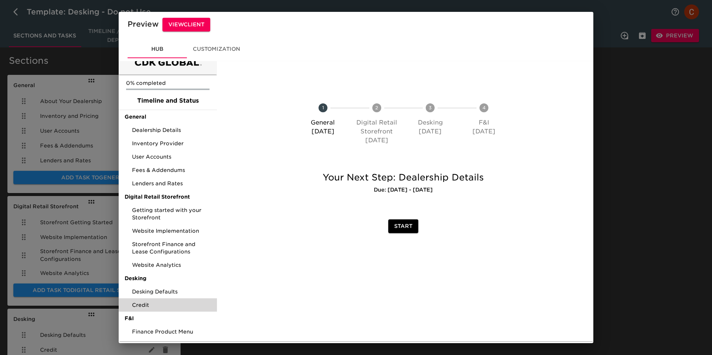
click at [149, 305] on span "Credit" at bounding box center [171, 305] width 79 height 7
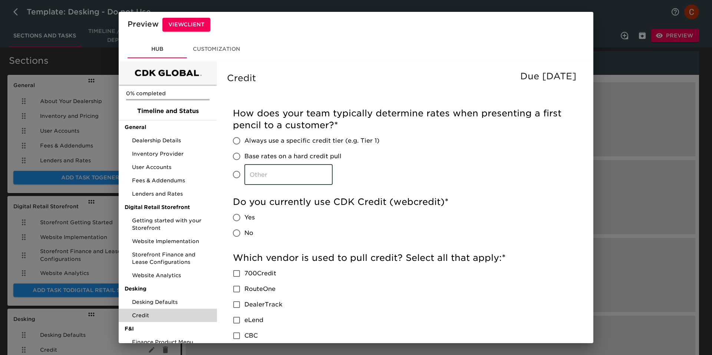
click at [274, 180] on input "​" at bounding box center [288, 174] width 88 height 21
click at [425, 156] on div "How does your team typically determine rates when presenting a first pencil to …" at bounding box center [403, 147] width 341 height 78
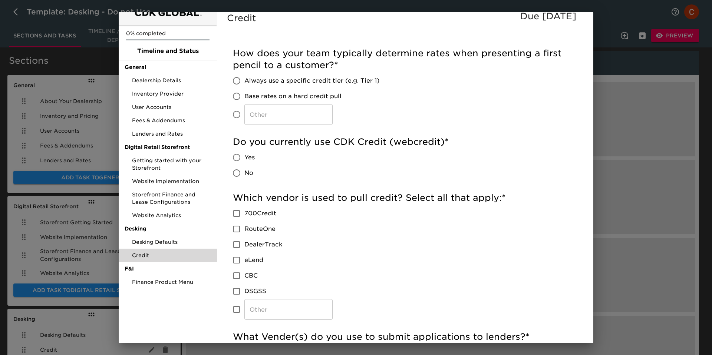
scroll to position [59, 0]
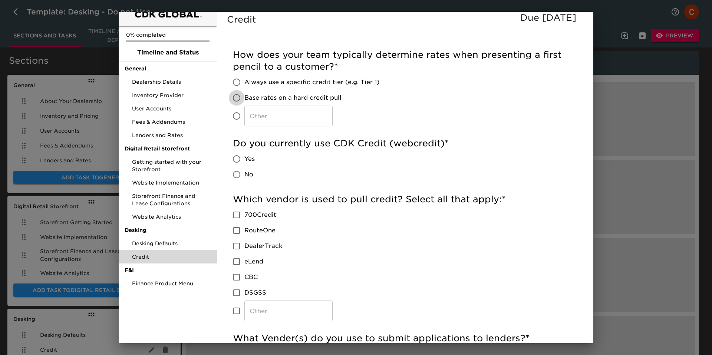
click at [239, 98] on input "Base rates on a hard credit pull" at bounding box center [237, 98] width 16 height 16
radio input "true"
click at [236, 87] on input "Always use a specific credit tier (e.g. Tier 1)" at bounding box center [237, 83] width 16 height 16
radio input "true"
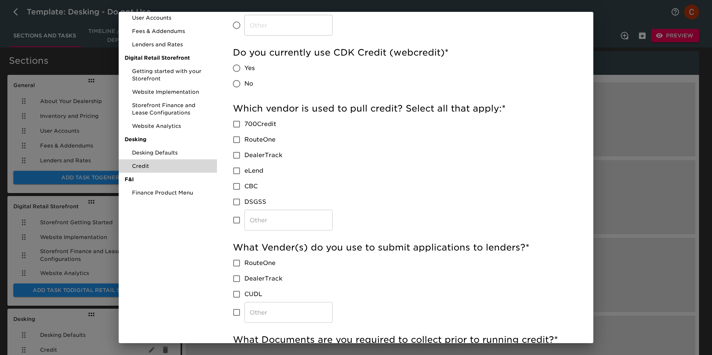
scroll to position [152, 0]
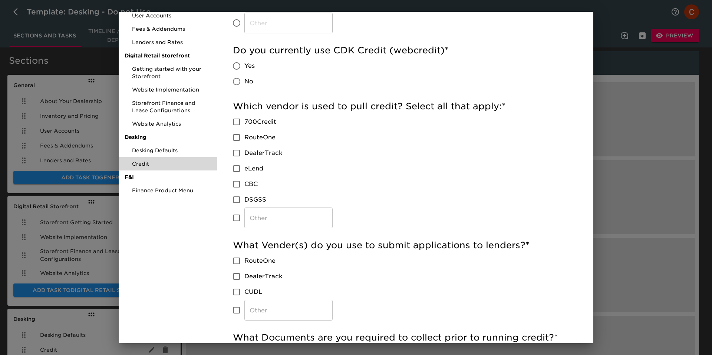
click at [350, 106] on h5 "Which vendor is used to pull credit? Select all that apply: *" at bounding box center [403, 107] width 341 height 12
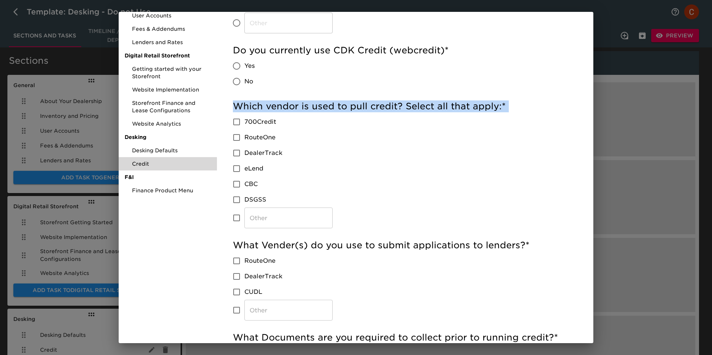
click at [350, 106] on h5 "Which vendor is used to pull credit? Select all that apply: *" at bounding box center [403, 107] width 341 height 12
copy div "Which vendor is used to pull credit? Select all that apply: *"
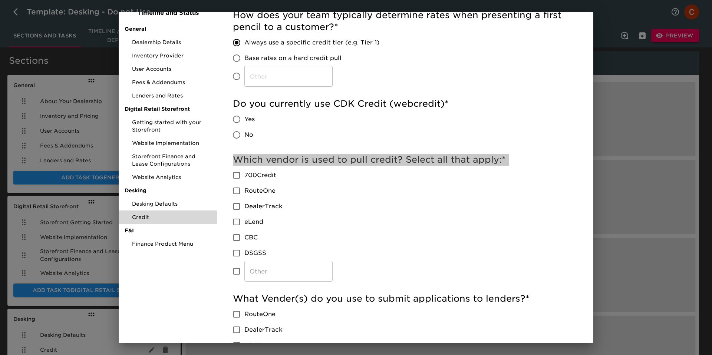
scroll to position [99, 0]
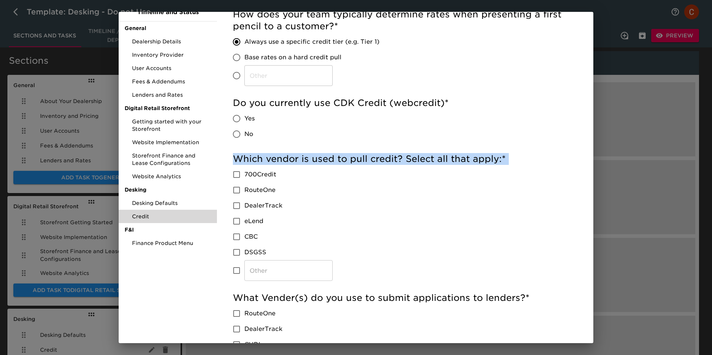
click at [282, 105] on h5 "Do you currently use CDK Credit (webcredit) *" at bounding box center [403, 103] width 341 height 12
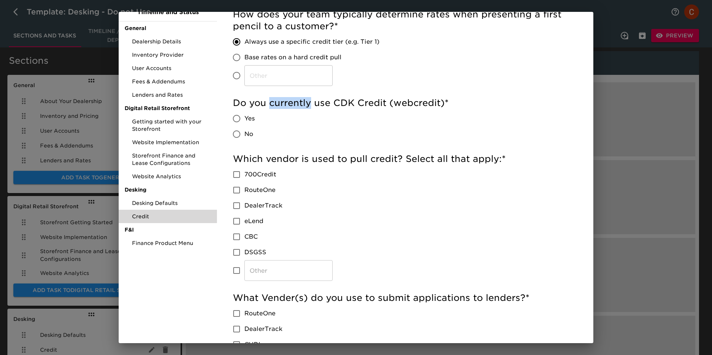
click at [282, 105] on h5 "Do you currently use CDK Credit (webcredit) *" at bounding box center [403, 103] width 341 height 12
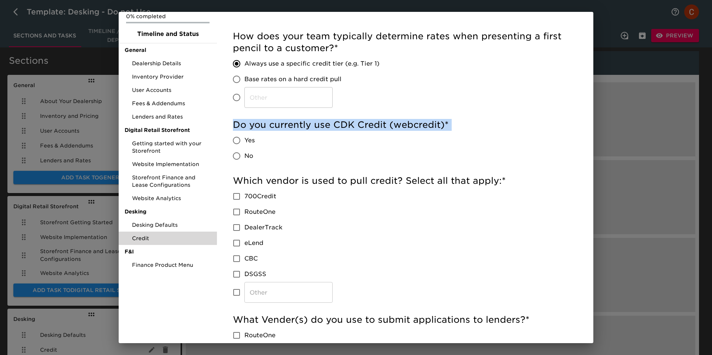
scroll to position [77, 0]
drag, startPoint x: 337, startPoint y: 125, endPoint x: 391, endPoint y: 124, distance: 54.2
click at [394, 125] on h5 "Do you currently use CDK Credit (webcredit) *" at bounding box center [403, 125] width 341 height 12
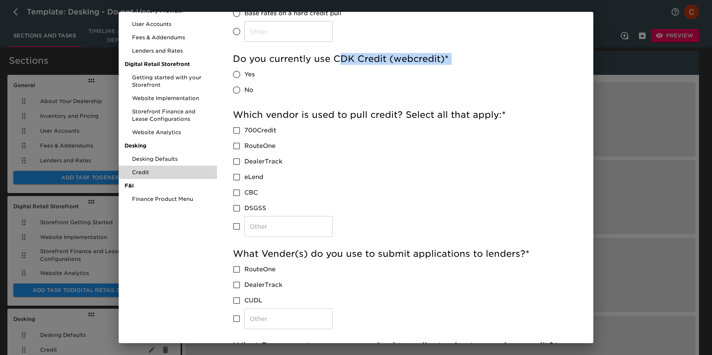
scroll to position [144, 0]
click at [437, 249] on h5 "What Vender(s) do you use to submit applications to lenders? *" at bounding box center [403, 254] width 341 height 12
click at [431, 252] on h5 "What Vender(s) do you use to submit applications to lenders? *" at bounding box center [403, 254] width 341 height 12
click at [415, 251] on h5 "What Vender(s) do you use to submit applications to lenders? *" at bounding box center [403, 254] width 341 height 12
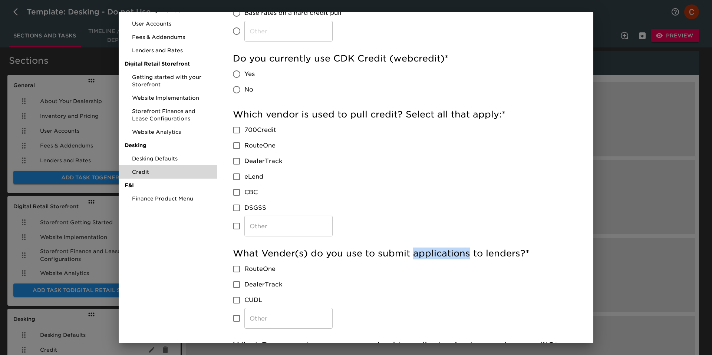
click at [415, 251] on h5 "What Vender(s) do you use to submit applications to lenders? *" at bounding box center [403, 254] width 341 height 12
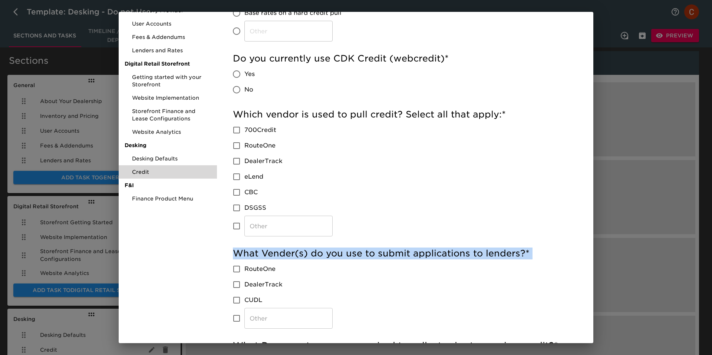
click at [415, 251] on h5 "What Vender(s) do you use to submit applications to lenders? *" at bounding box center [403, 254] width 341 height 12
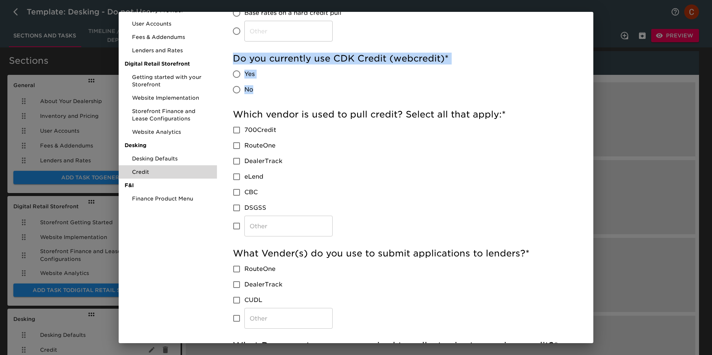
drag, startPoint x: 257, startPoint y: 92, endPoint x: 231, endPoint y: 57, distance: 43.9
click at [231, 57] on div "How does your team typically determine rates when presenting a first pencil to …" at bounding box center [403, 271] width 353 height 635
click at [369, 114] on h5 "Which vendor is used to pull credit? Select all that apply: *" at bounding box center [403, 115] width 341 height 12
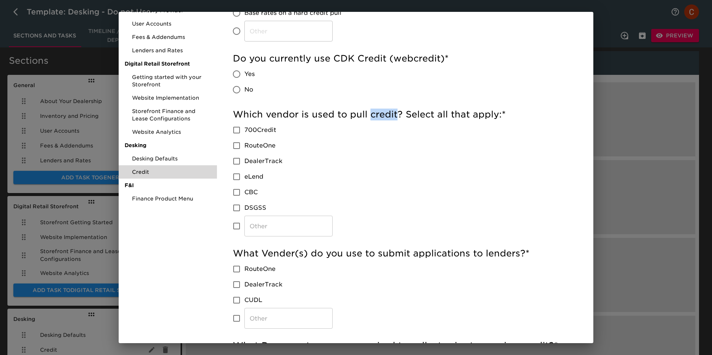
click at [369, 114] on h5 "Which vendor is used to pull credit? Select all that apply: *" at bounding box center [403, 115] width 341 height 12
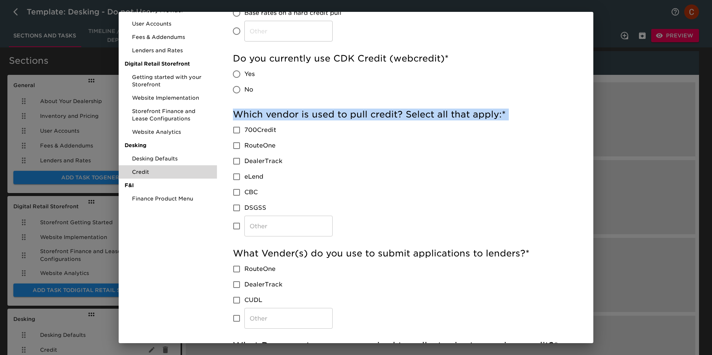
click at [369, 114] on h5 "Which vendor is used to pull credit? Select all that apply: *" at bounding box center [403, 115] width 341 height 12
copy div "Which vendor is used to pull credit? Select all that apply: *"
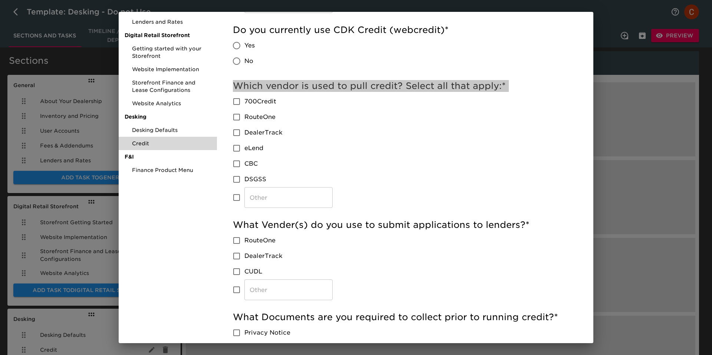
scroll to position [173, 0]
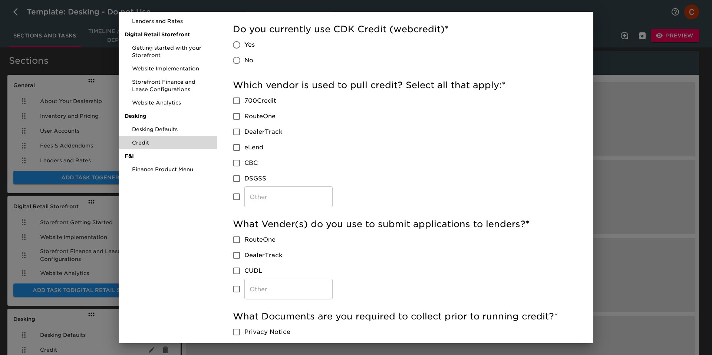
click at [331, 224] on h5 "What Vender(s) do you use to submit applications to lenders? *" at bounding box center [403, 225] width 341 height 12
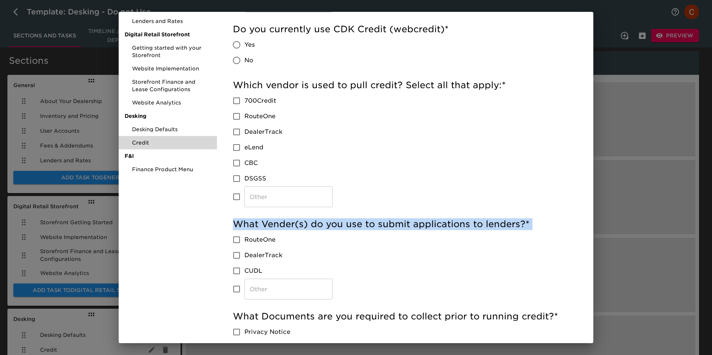
click at [331, 224] on h5 "What Vender(s) do you use to submit applications to lenders? *" at bounding box center [403, 225] width 341 height 12
copy div "What Vender(s) do you use to submit applications to lenders? *"
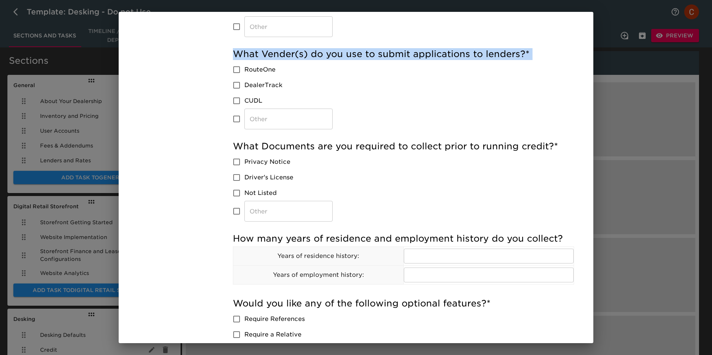
scroll to position [344, 0]
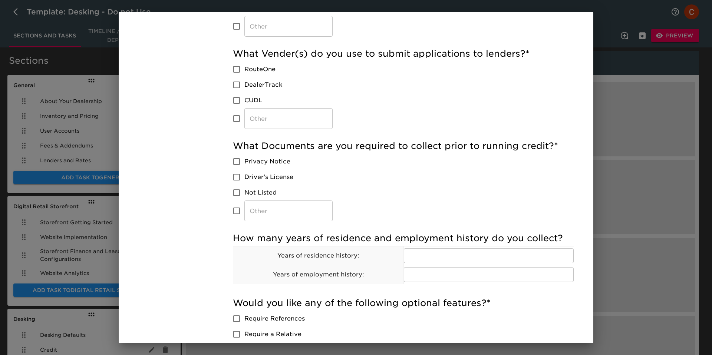
click at [397, 212] on div "What Documents are you required to collect prior to running credit? * Privacy N…" at bounding box center [403, 180] width 341 height 81
drag, startPoint x: 293, startPoint y: 160, endPoint x: 256, endPoint y: 156, distance: 37.7
click at [256, 156] on label "Privacy Notice" at bounding box center [281, 162] width 104 height 16
click at [263, 211] on input "​" at bounding box center [288, 211] width 88 height 21
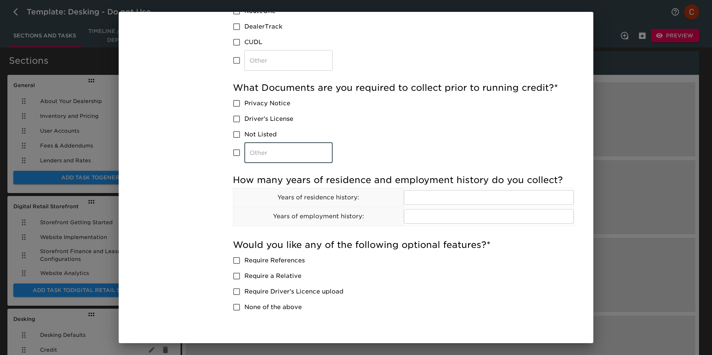
scroll to position [409, 0]
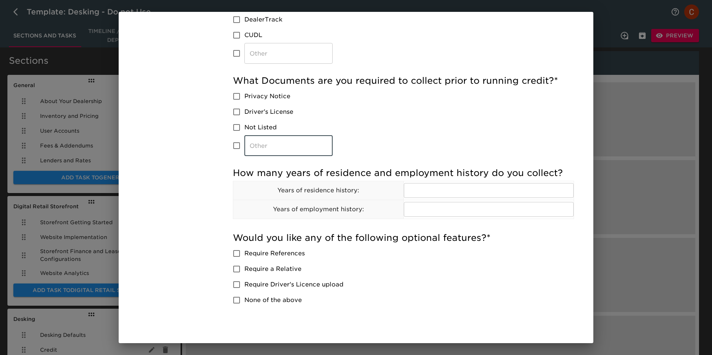
click at [533, 263] on div "Would you like any of the following optional features? * Require References Req…" at bounding box center [403, 270] width 341 height 76
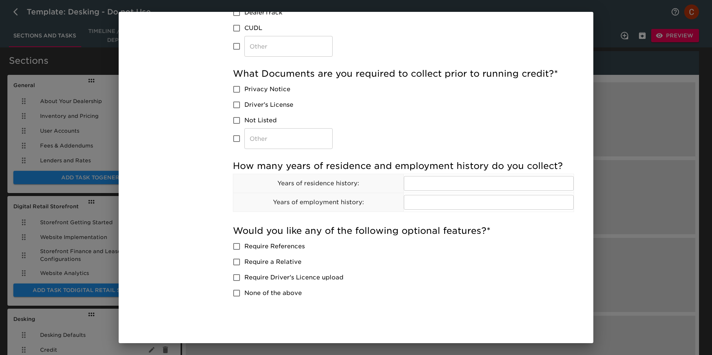
scroll to position [430, 0]
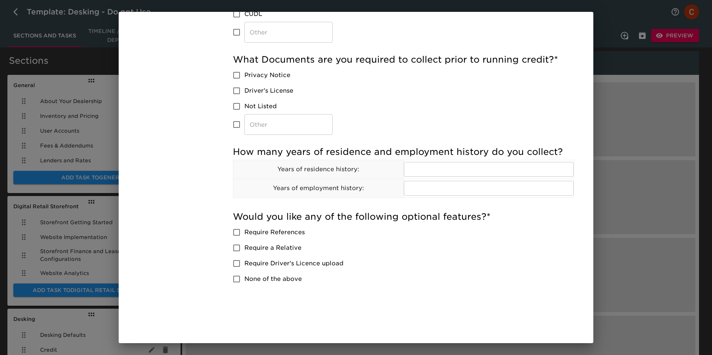
click at [459, 65] on h5 "What Documents are you required to collect prior to running credit? *" at bounding box center [403, 60] width 341 height 12
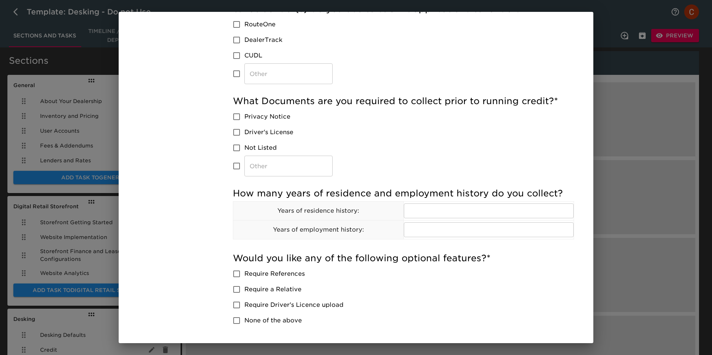
scroll to position [406, 0]
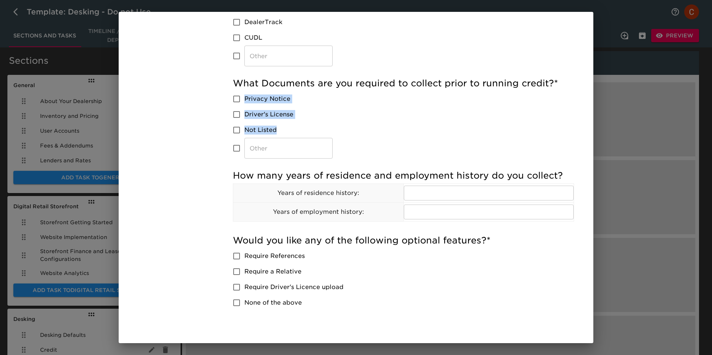
drag, startPoint x: 282, startPoint y: 131, endPoint x: 245, endPoint y: 97, distance: 50.1
click at [245, 97] on div "Privacy Notice Driver's License Not Listed ​" at bounding box center [286, 125] width 106 height 68
click at [307, 134] on label "Not Listed" at bounding box center [281, 130] width 104 height 16
click at [244, 134] on input "Not Listed" at bounding box center [237, 130] width 16 height 16
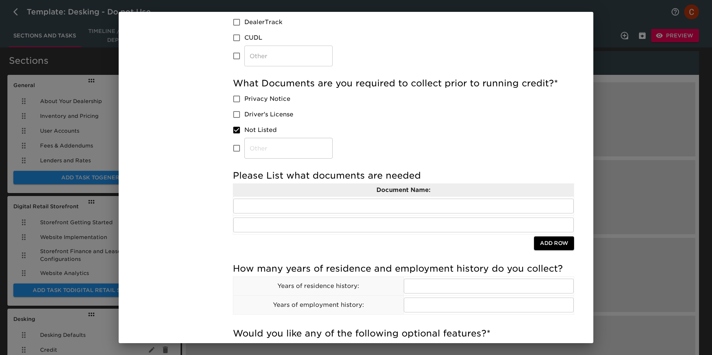
click at [271, 133] on span "Not Listed" at bounding box center [260, 130] width 32 height 9
click at [244, 133] on input "Not Listed" at bounding box center [237, 130] width 16 height 16
checkbox input "false"
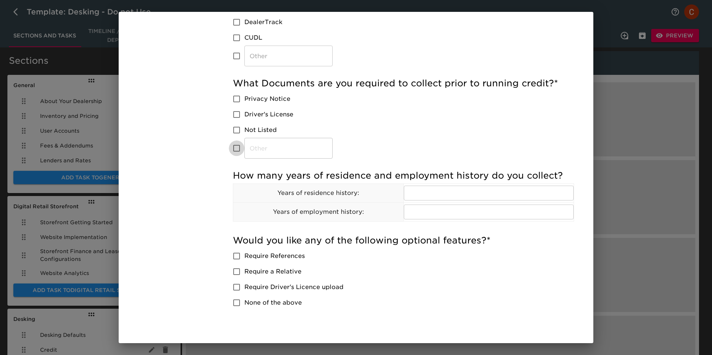
click at [237, 150] on input "​" at bounding box center [237, 149] width 16 height 16
checkbox input "false"
click at [234, 130] on input "Not Listed" at bounding box center [237, 130] width 16 height 16
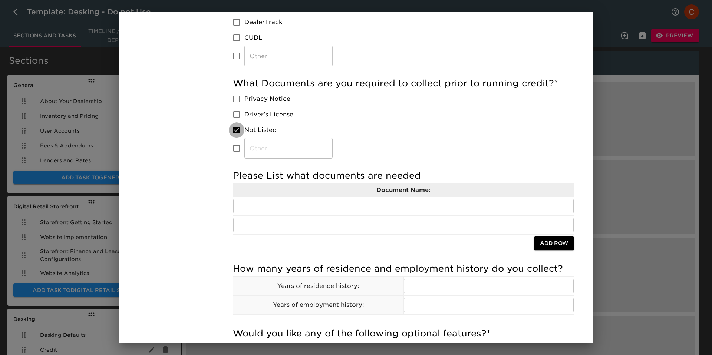
click at [234, 129] on input "Not Listed" at bounding box center [237, 130] width 16 height 16
checkbox input "false"
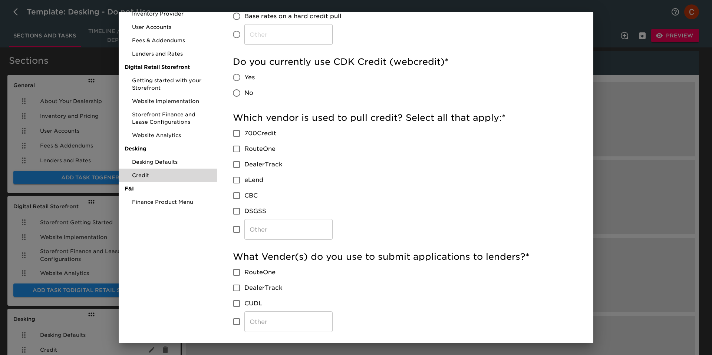
scroll to position [0, 0]
